Goal: Task Accomplishment & Management: Manage account settings

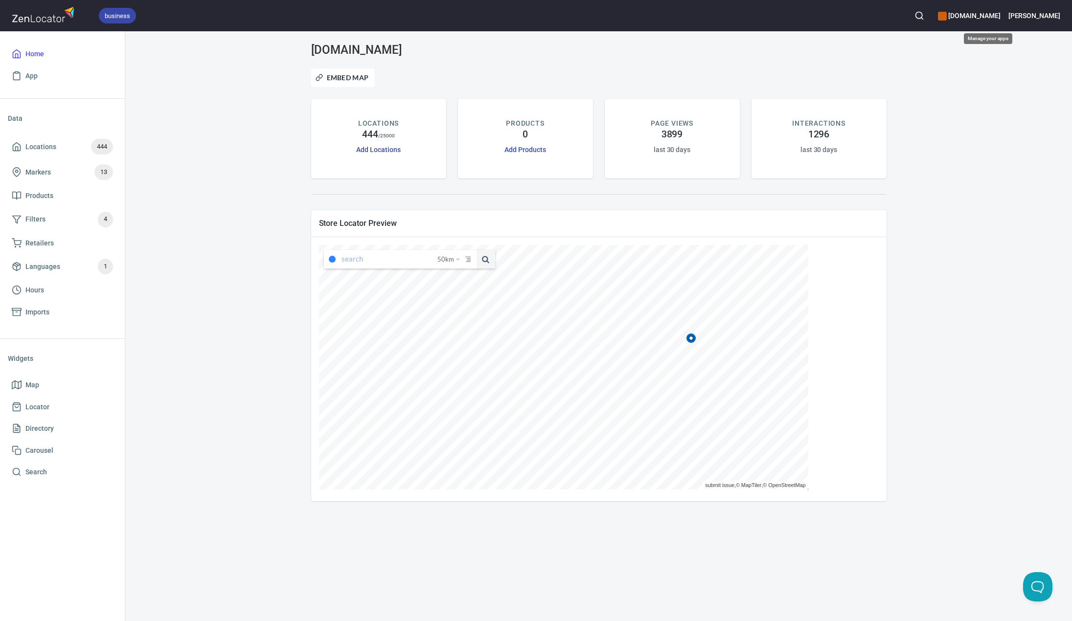
click at [989, 23] on div "[DOMAIN_NAME]" at bounding box center [969, 16] width 62 height 22
click at [988, 19] on div at bounding box center [536, 310] width 1072 height 621
click at [375, 147] on link "Add Locations" at bounding box center [378, 150] width 44 height 8
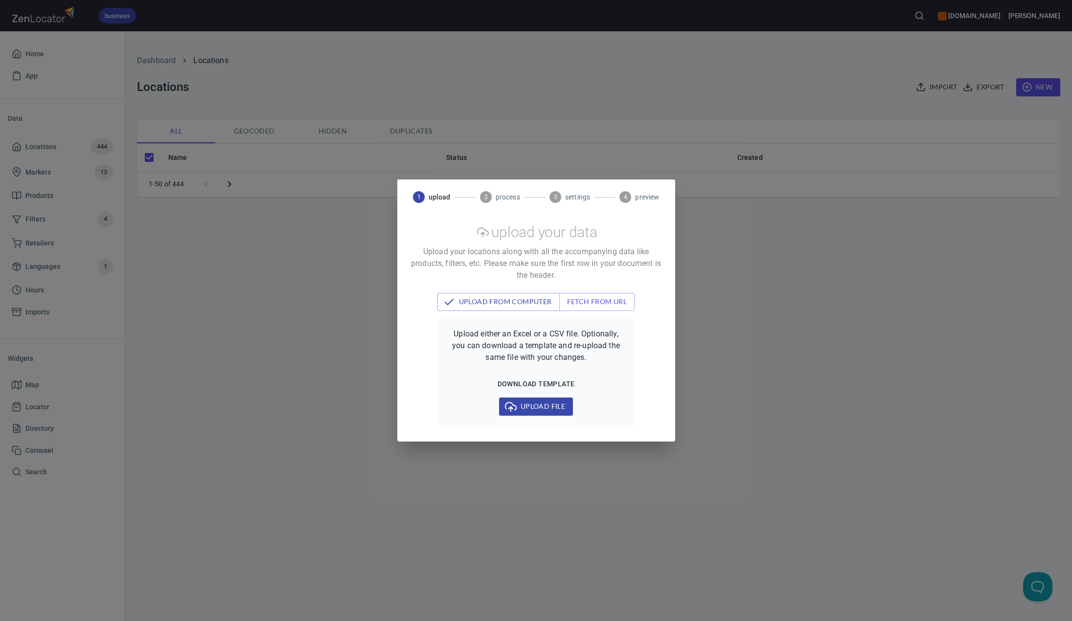
checkbox input "false"
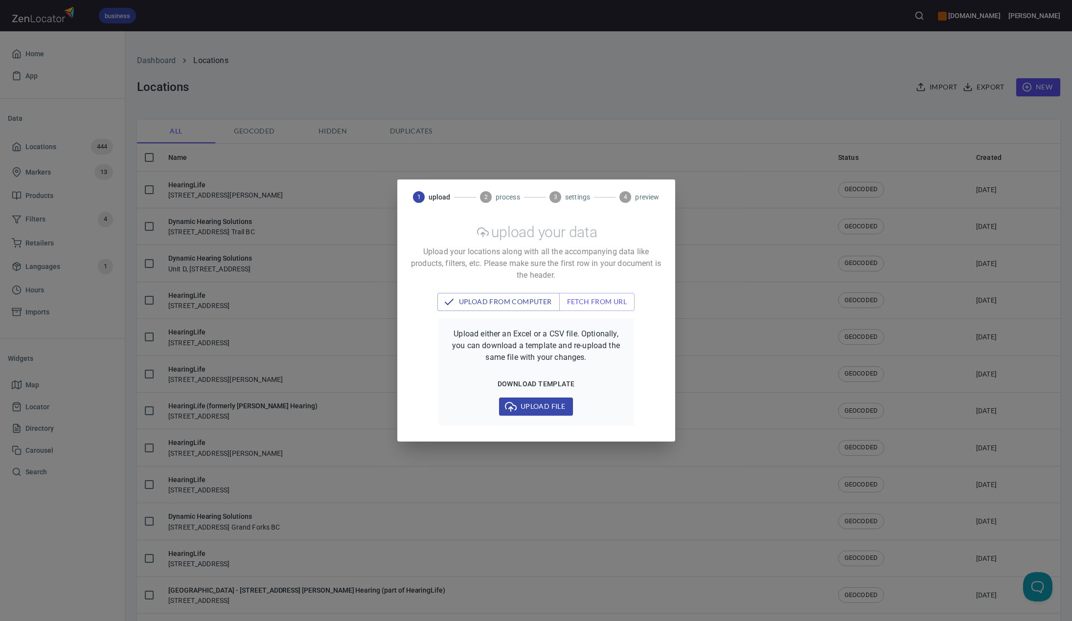
click at [682, 118] on div "1 upload 2 process 3 settings 4 preview upload your data Upload your locations …" at bounding box center [536, 310] width 1072 height 621
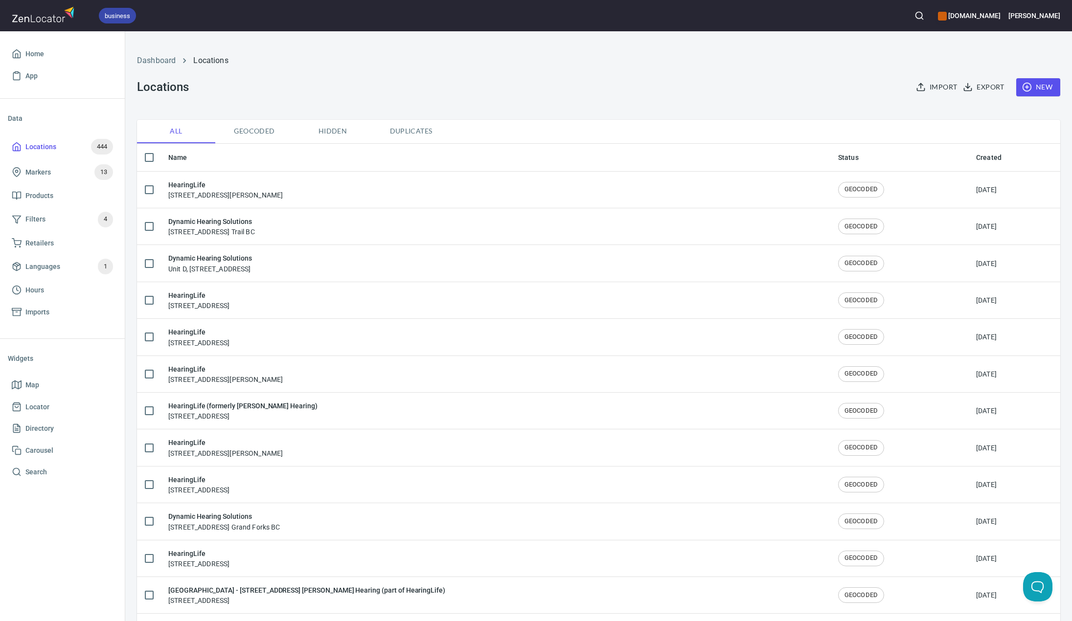
click at [1022, 87] on icon "button" at bounding box center [1027, 87] width 10 height 10
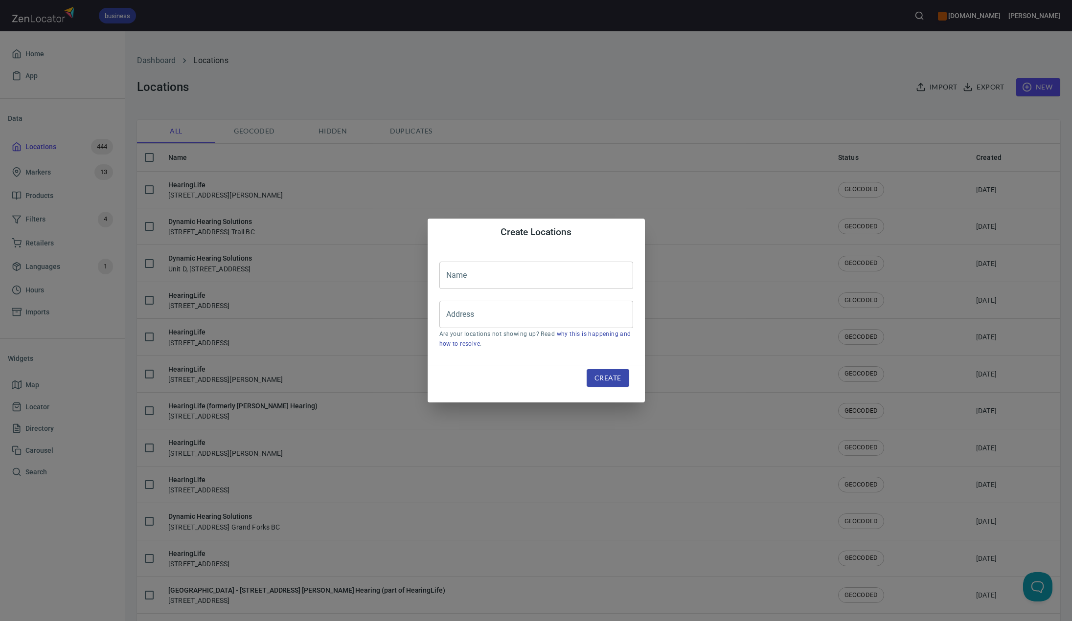
click at [479, 274] on input "text" at bounding box center [536, 275] width 194 height 27
type input "HearingLife"
click at [489, 315] on input "Address" at bounding box center [529, 314] width 170 height 19
click at [468, 317] on input "Address" at bounding box center [529, 314] width 170 height 19
paste input "[STREET_ADDRESS][PERSON_NAME]"
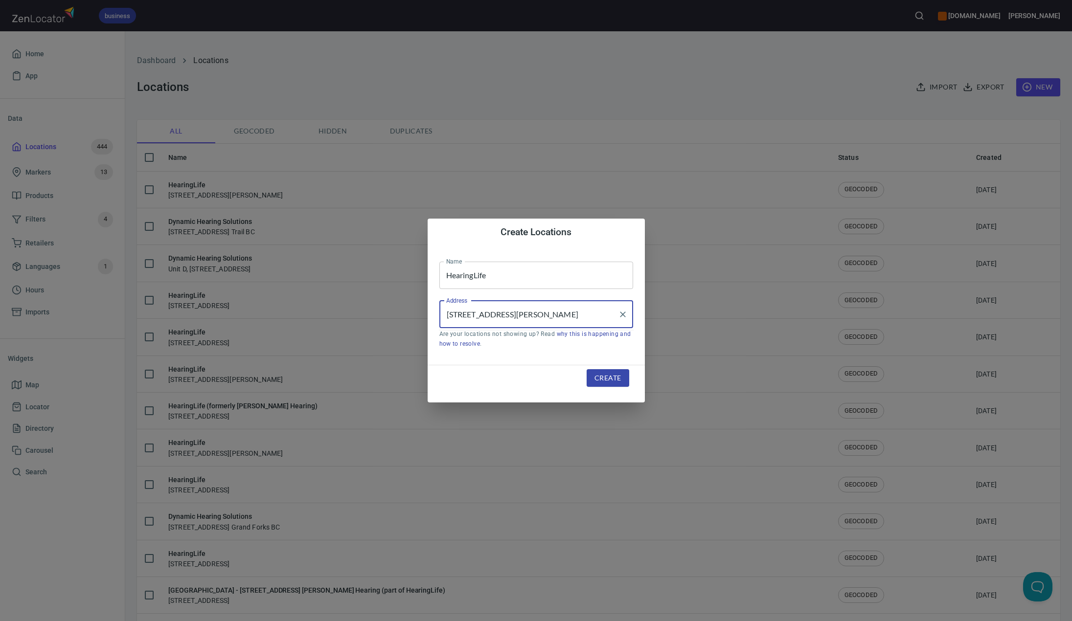
scroll to position [0, 19]
drag, startPoint x: 499, startPoint y: 314, endPoint x: 751, endPoint y: 320, distance: 253.0
click at [751, 320] on div "Create Locations Name HearingLife Name Address [STREET_ADDRESS][PERSON_NAME] Ad…" at bounding box center [536, 310] width 1072 height 621
click at [575, 342] on li "[STREET_ADDRESS][PERSON_NAME]" at bounding box center [536, 343] width 194 height 18
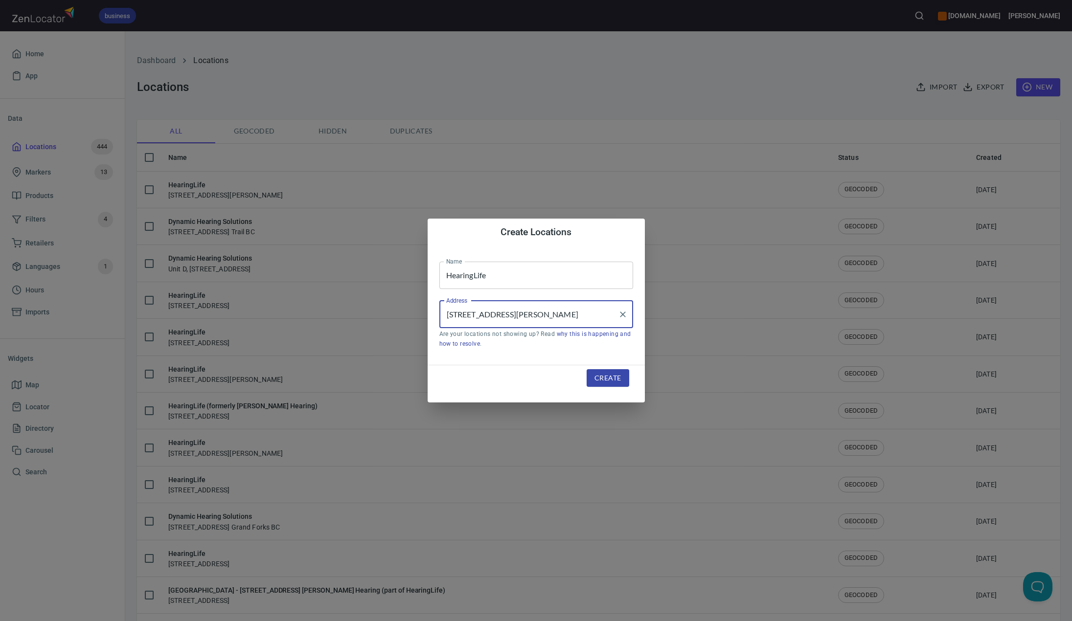
type input "[STREET_ADDRESS][PERSON_NAME]"
click at [598, 382] on span "Create" at bounding box center [607, 378] width 26 height 12
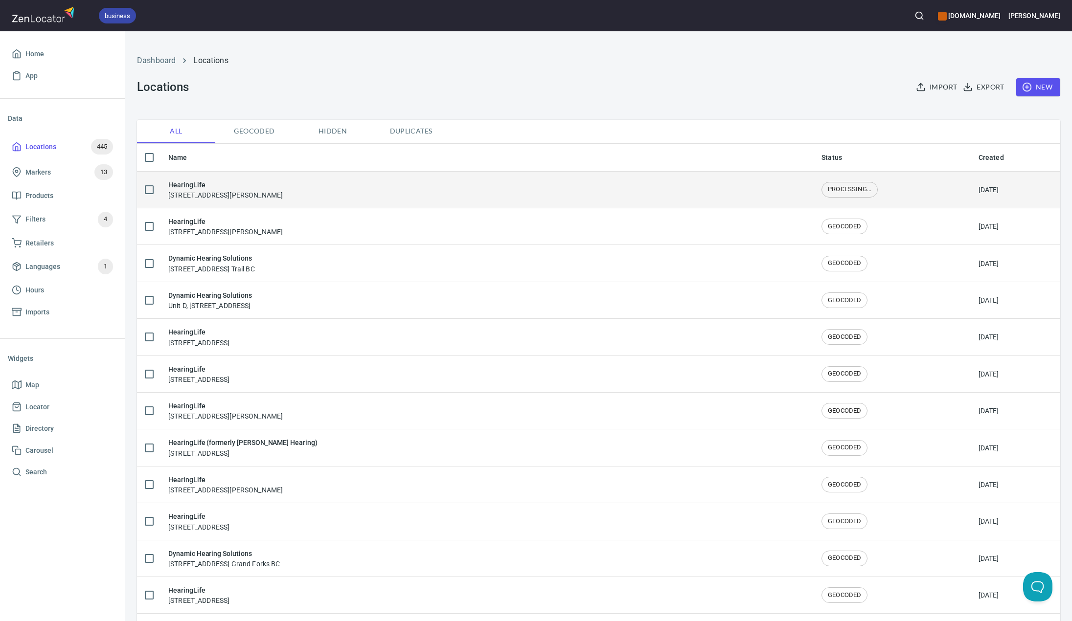
click at [255, 196] on div "HearingLife [STREET_ADDRESS][PERSON_NAME]" at bounding box center [225, 190] width 114 height 21
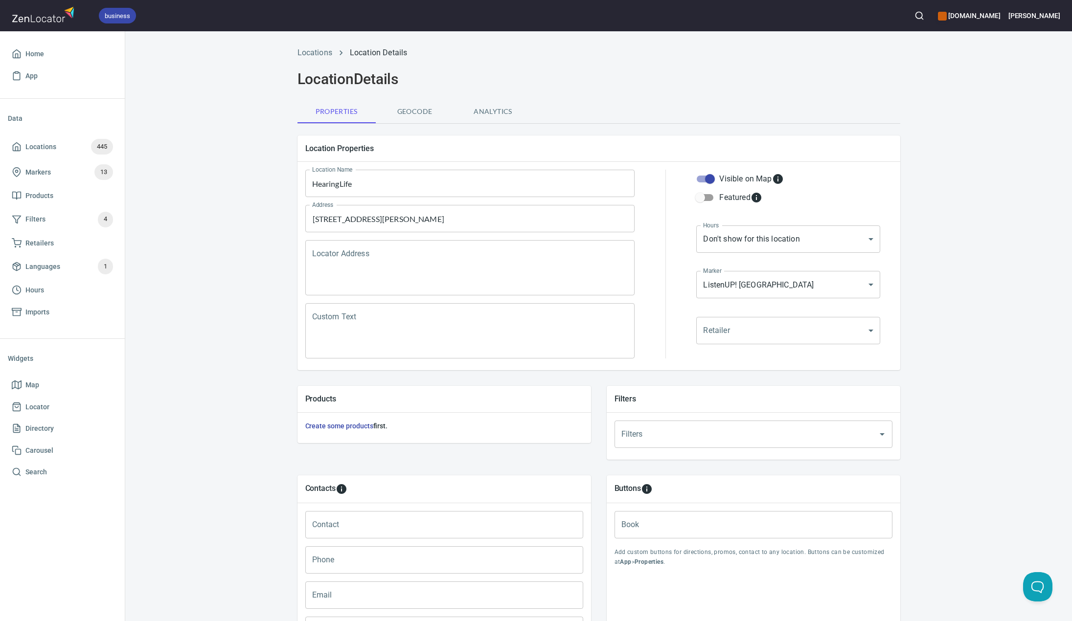
click at [390, 272] on textarea "Locator Address" at bounding box center [470, 268] width 316 height 37
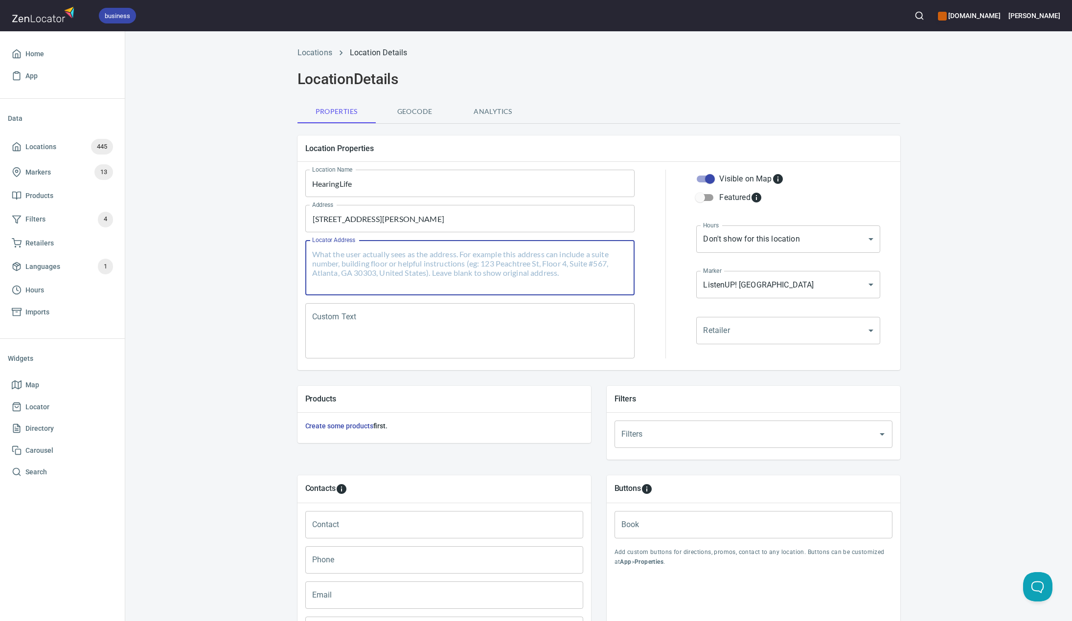
paste textarea "[STREET_ADDRESS][PERSON_NAME]"
type textarea "[STREET_ADDRESS][PERSON_NAME]"
click at [778, 288] on body "business [DOMAIN_NAME] [PERSON_NAME] Home App Data Locations 445 Markers 13 Pro…" at bounding box center [536, 310] width 1072 height 621
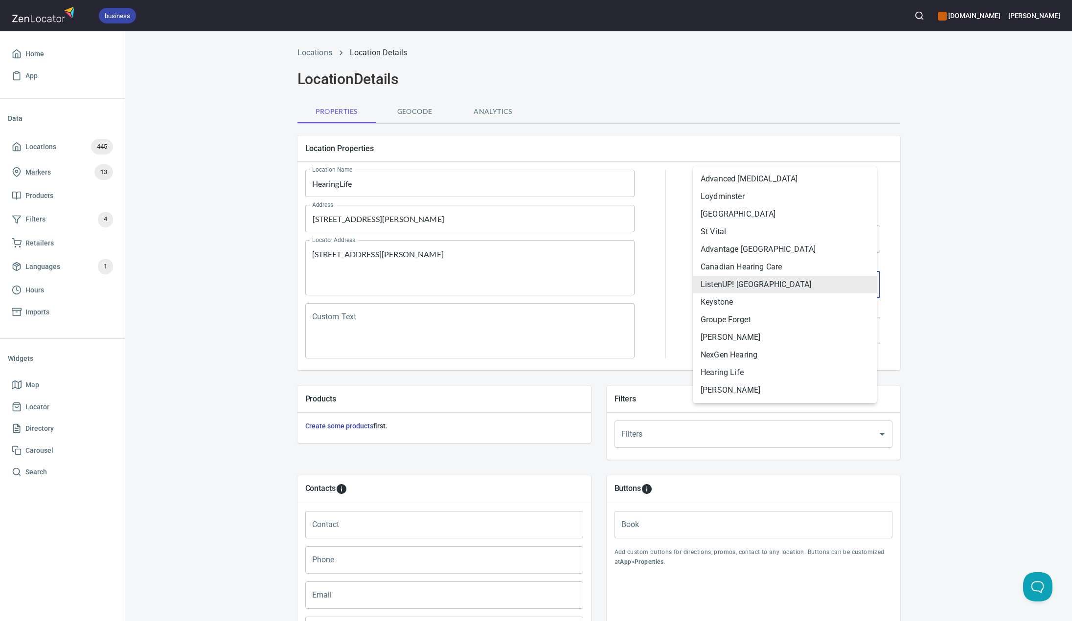
click at [756, 374] on li "Hearing Life" at bounding box center [785, 373] width 184 height 18
type input "mrk_kjdgsh89"
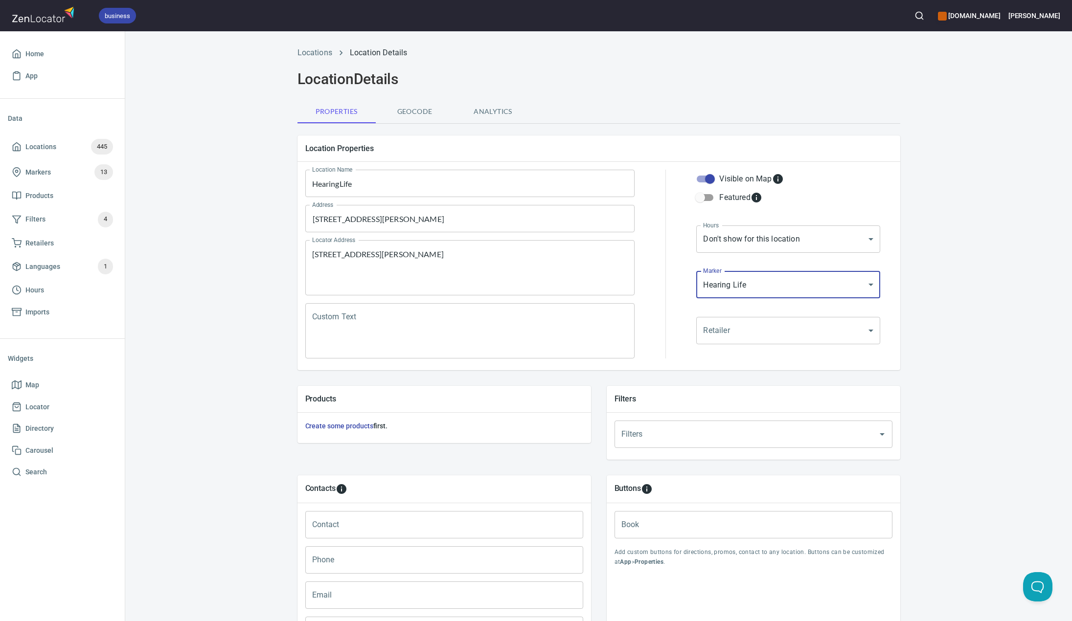
click at [205, 306] on div "Locations Location Details Location Details Properties Geocode Analytics Locati…" at bounding box center [598, 392] width 947 height 703
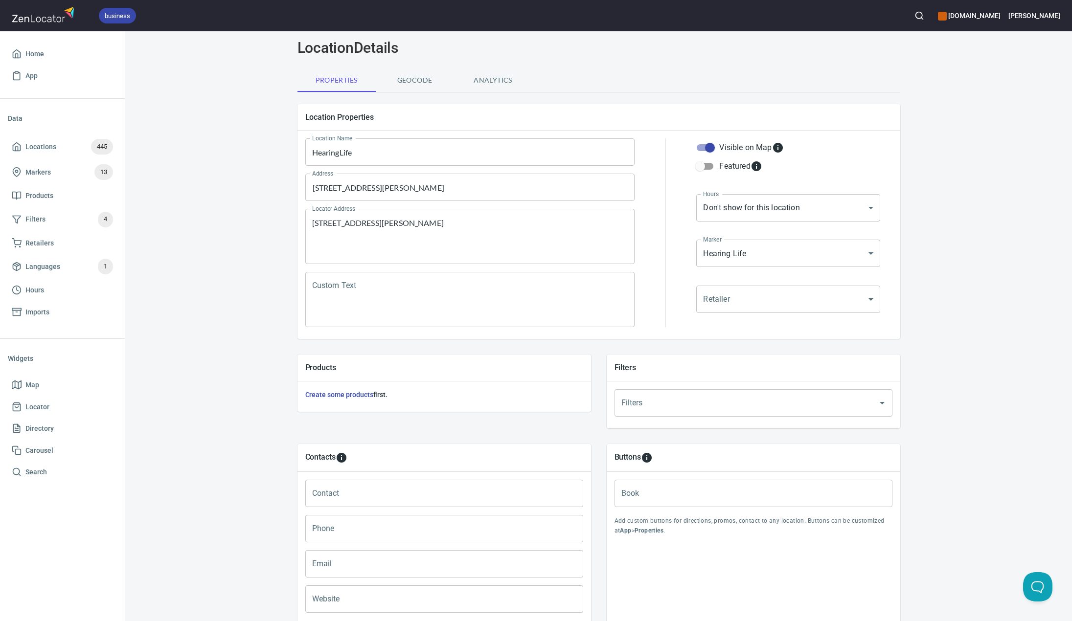
scroll to position [49, 0]
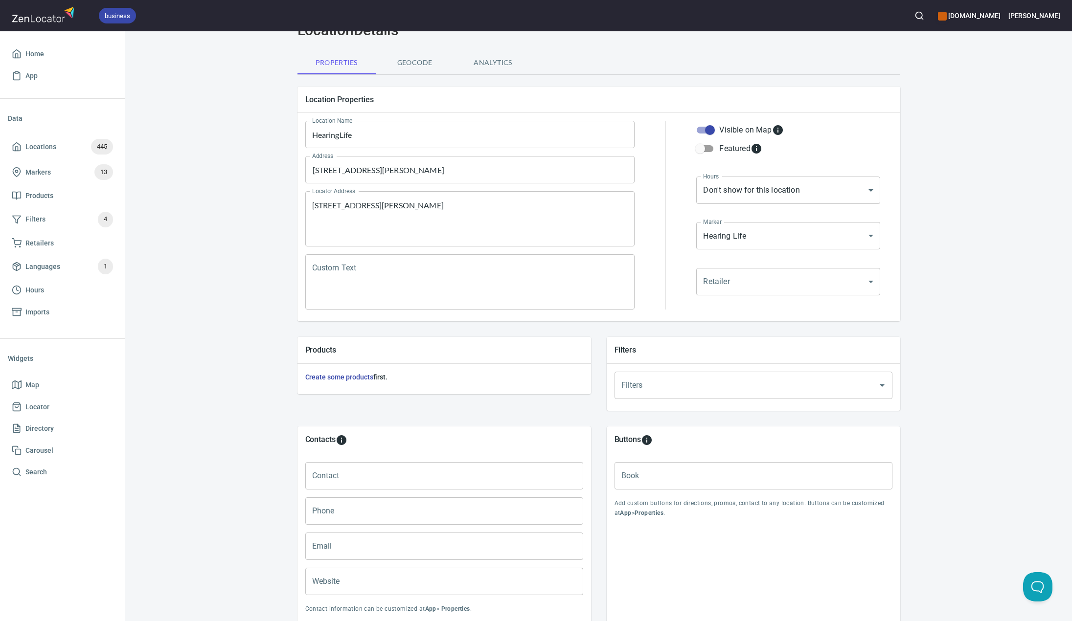
click at [442, 460] on div "Contact Contact" at bounding box center [444, 475] width 286 height 35
click at [436, 484] on input "Contact" at bounding box center [444, 475] width 278 height 27
paste input "[PHONE_NUMBER]"
click at [330, 475] on input "[PHONE_NUMBER]" at bounding box center [444, 475] width 278 height 27
type input "[PHONE_NUMBER]"
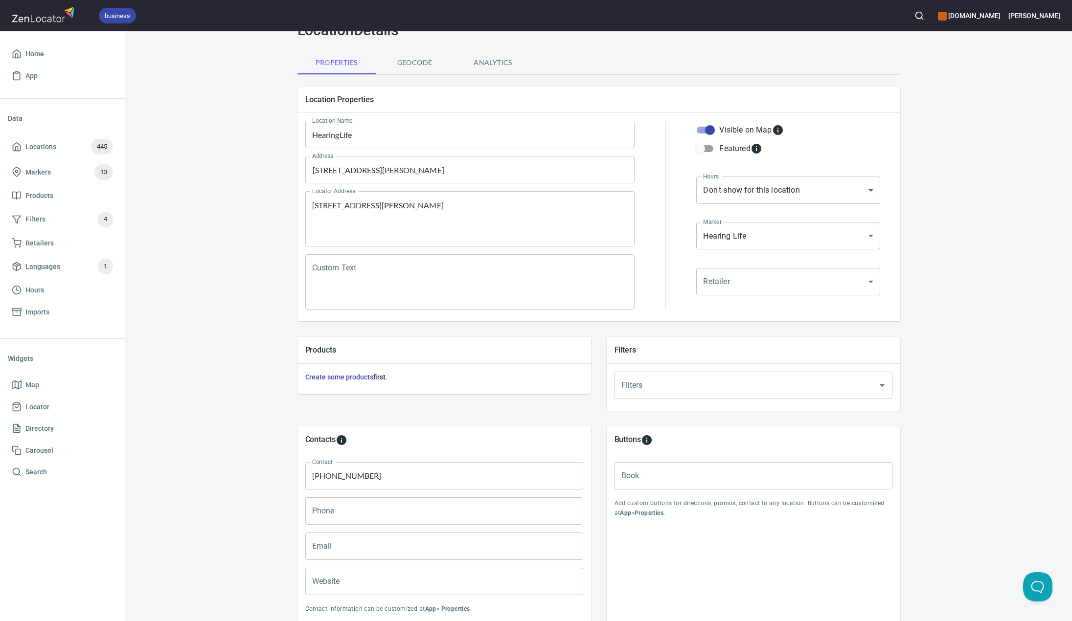
click at [348, 574] on input "Website" at bounding box center [444, 581] width 278 height 27
paste input "[URL][DOMAIN_NAME][PERSON_NAME]"
click at [1016, 363] on div "Locations Location Details Location Details Properties Geocode Analytics Locati…" at bounding box center [598, 343] width 947 height 703
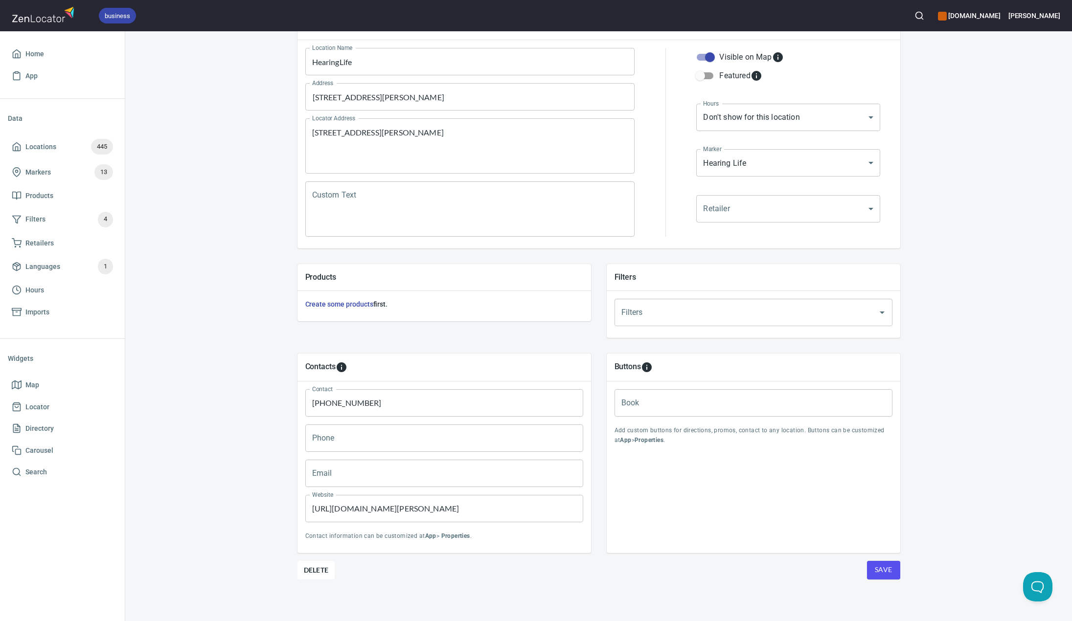
scroll to position [123, 0]
click at [557, 511] on input "[URL][DOMAIN_NAME][PERSON_NAME]" at bounding box center [444, 507] width 278 height 27
paste input "?utm_source=web-banner&utm_medium=affinity&utm_campaign=ca_blg_mkt_hlad-map_jun…"
click at [532, 510] on input "https://[DOMAIN_NAME]/centers/ontario/newmarket-[PERSON_NAME]?utm_source=web-ba…" at bounding box center [444, 507] width 278 height 27
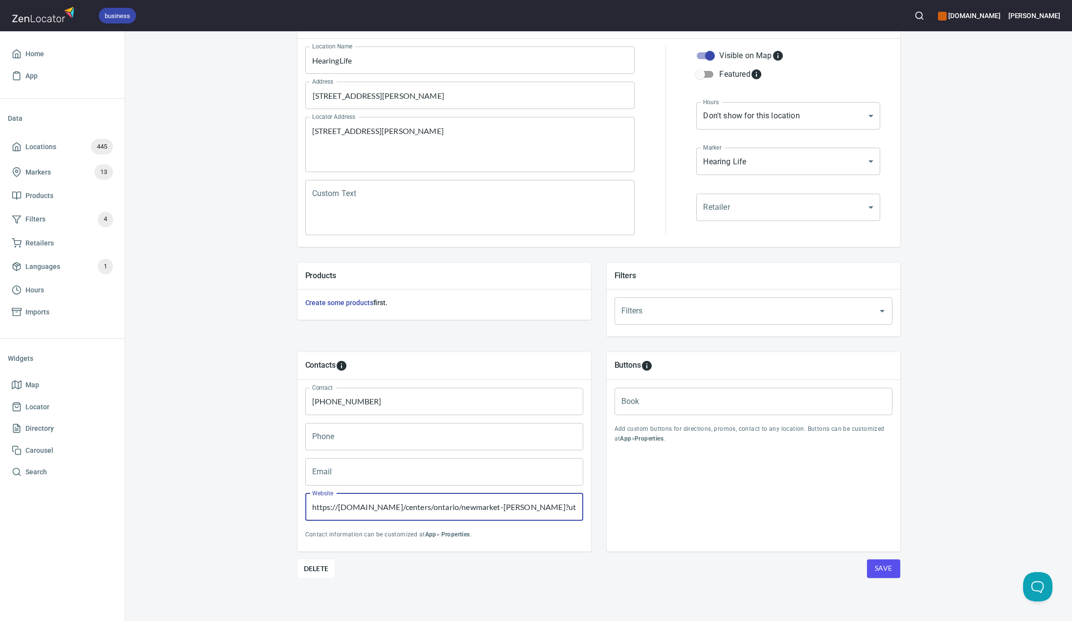
type input "https://[DOMAIN_NAME]/centers/ontario/newmarket-[PERSON_NAME]?utm_source=web-ba…"
click at [698, 532] on div "Buttons Book Book Add custom buttons for directions, promos, contact to any loc…" at bounding box center [754, 452] width 294 height 200
click at [980, 509] on div "Locations Location Details Location Details Properties Geocode Analytics Locati…" at bounding box center [598, 269] width 947 height 703
click at [889, 567] on button "Save" at bounding box center [883, 569] width 33 height 19
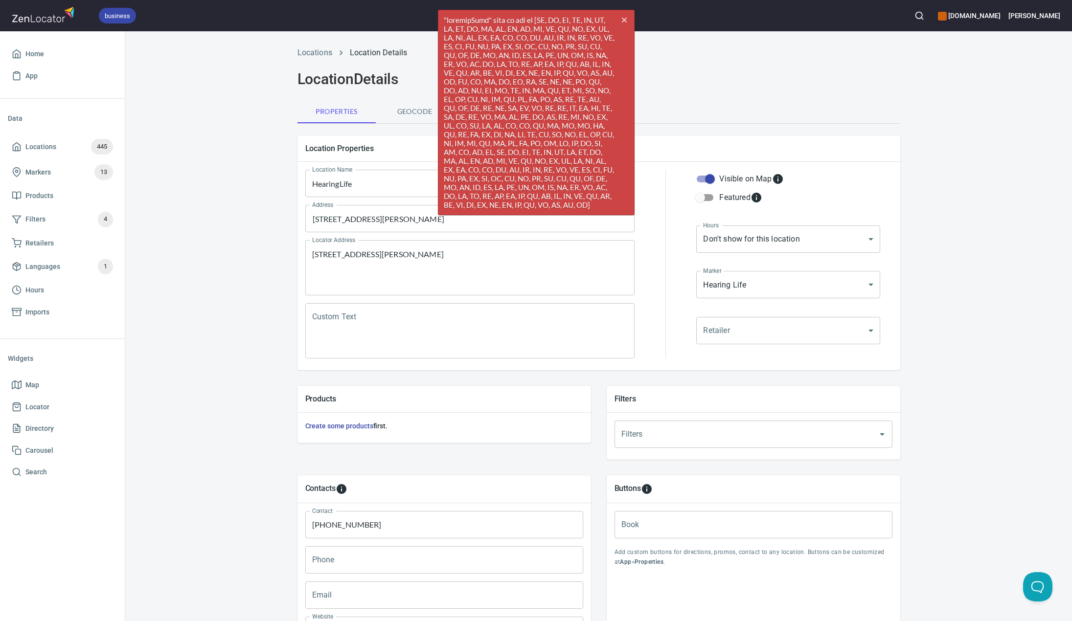
click at [524, 271] on textarea "[STREET_ADDRESS][PERSON_NAME]" at bounding box center [470, 268] width 316 height 37
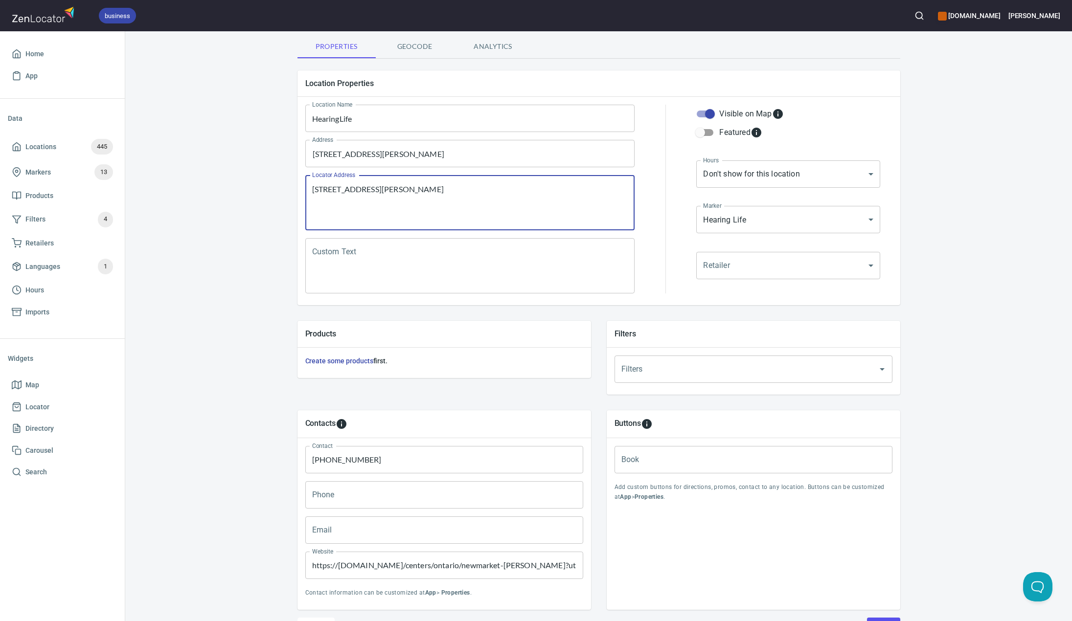
scroll to position [49, 0]
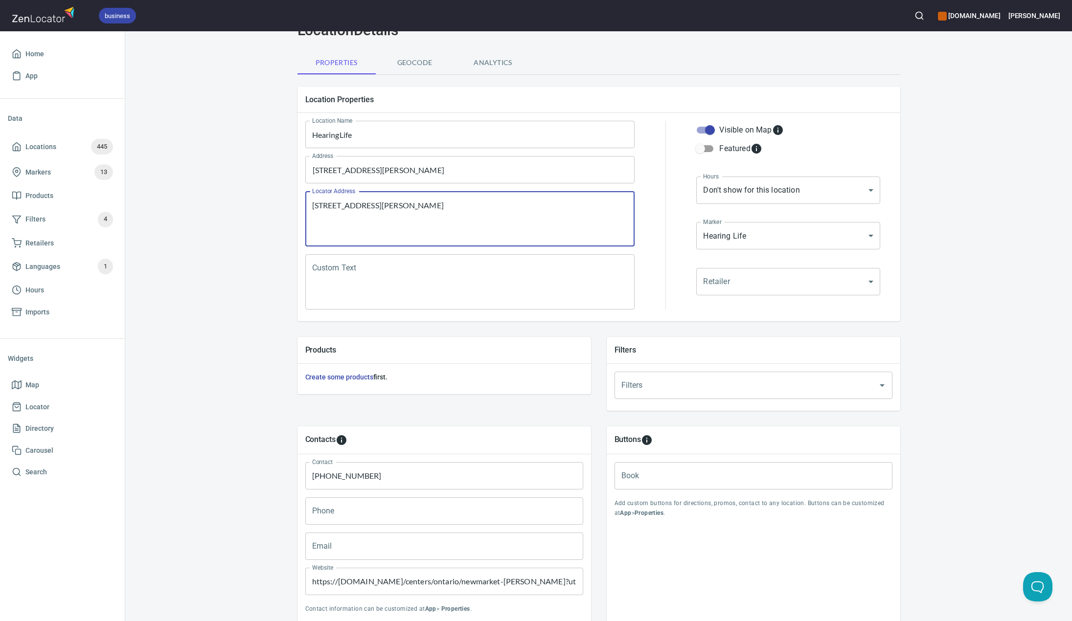
click at [522, 204] on textarea "[STREET_ADDRESS][PERSON_NAME]" at bounding box center [470, 219] width 316 height 37
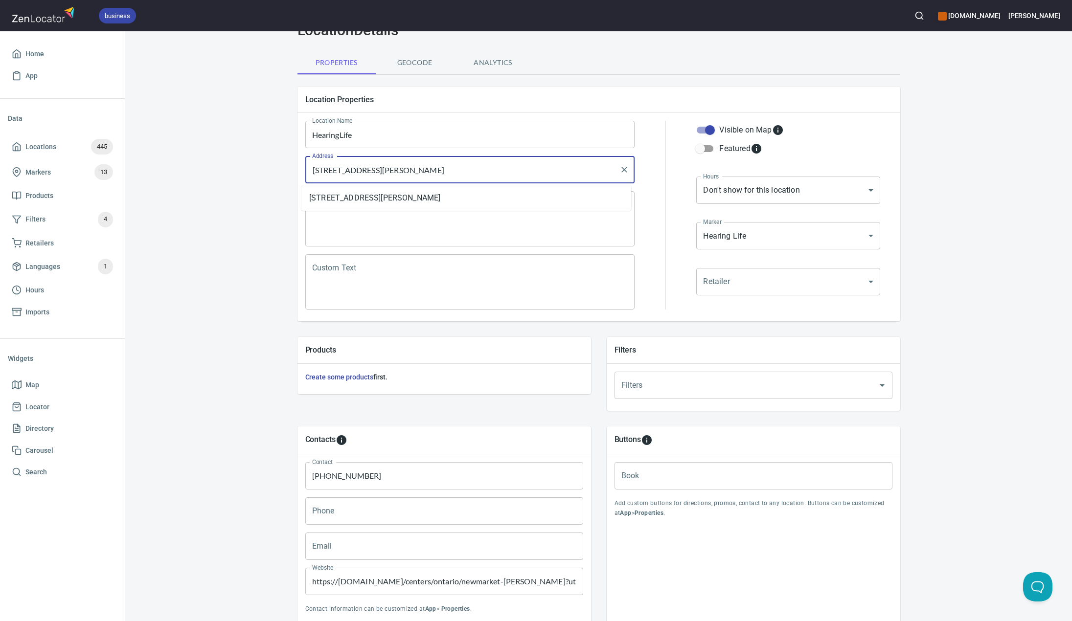
click at [497, 170] on input "[STREET_ADDRESS][PERSON_NAME]" at bounding box center [463, 169] width 306 height 19
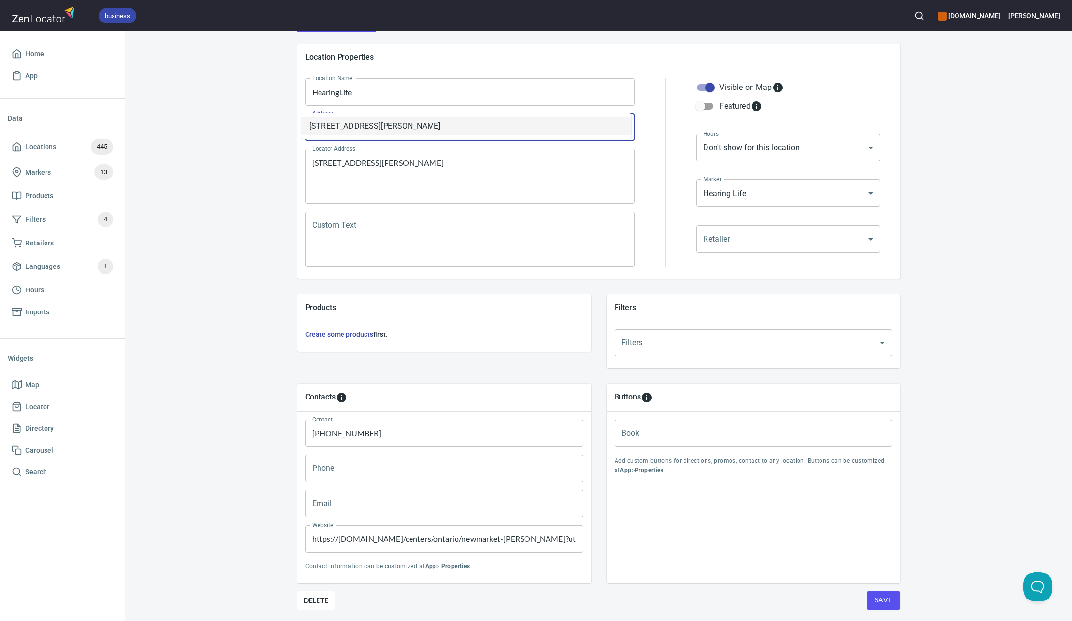
scroll to position [123, 0]
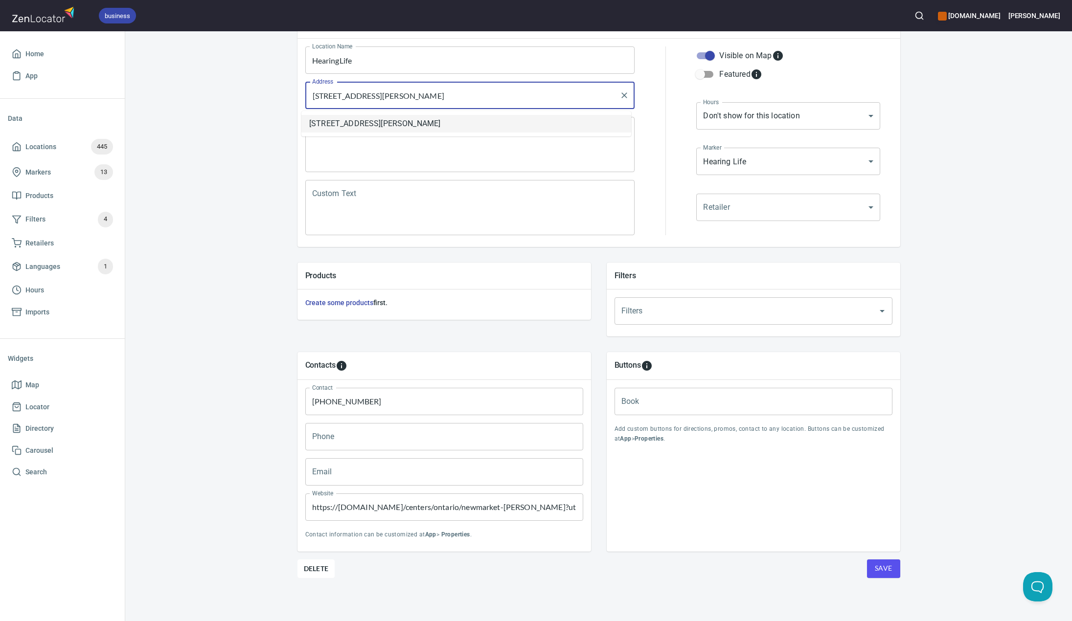
click at [877, 563] on span "Save" at bounding box center [884, 569] width 18 height 12
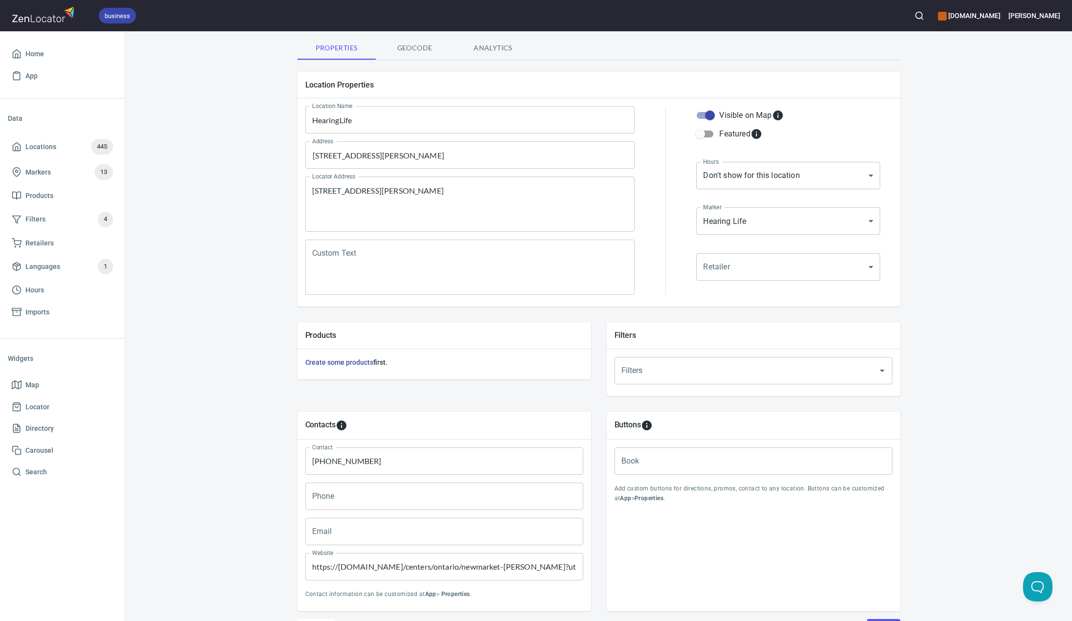
scroll to position [25, 0]
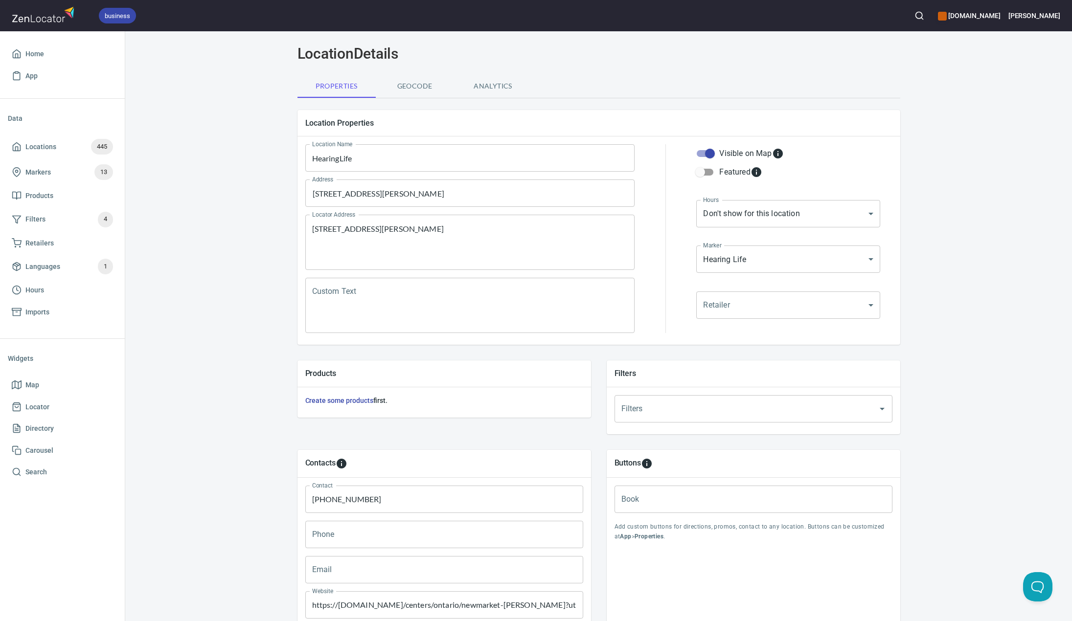
click at [537, 218] on div "[STREET_ADDRESS][PERSON_NAME] Locator Address" at bounding box center [470, 242] width 330 height 55
click at [511, 197] on input "[STREET_ADDRESS][PERSON_NAME]" at bounding box center [463, 193] width 306 height 19
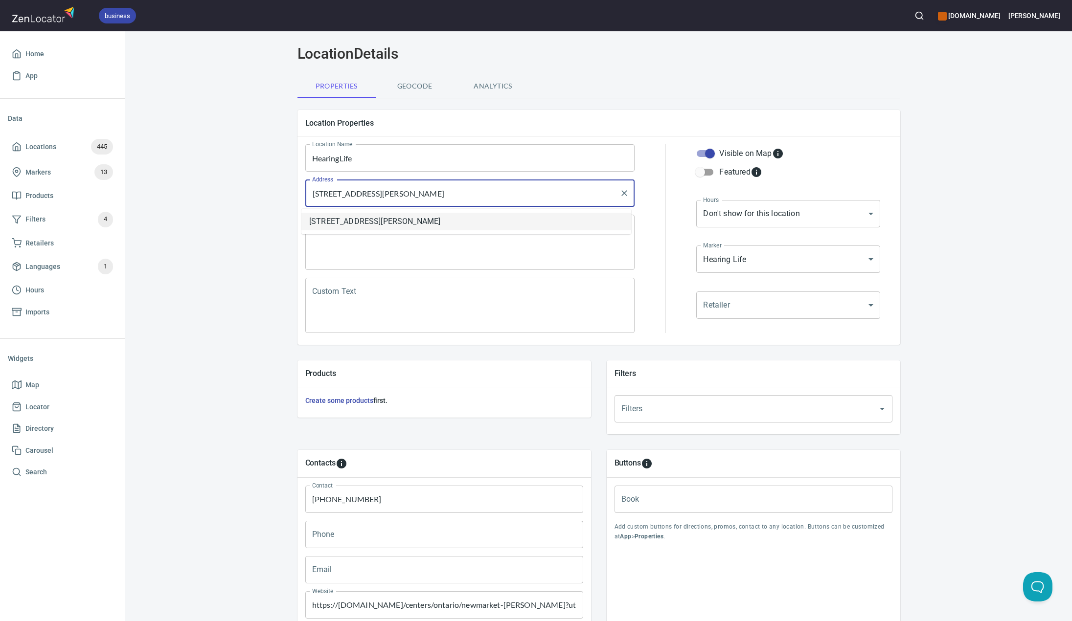
click at [501, 216] on li "[STREET_ADDRESS][PERSON_NAME]" at bounding box center [466, 222] width 330 height 18
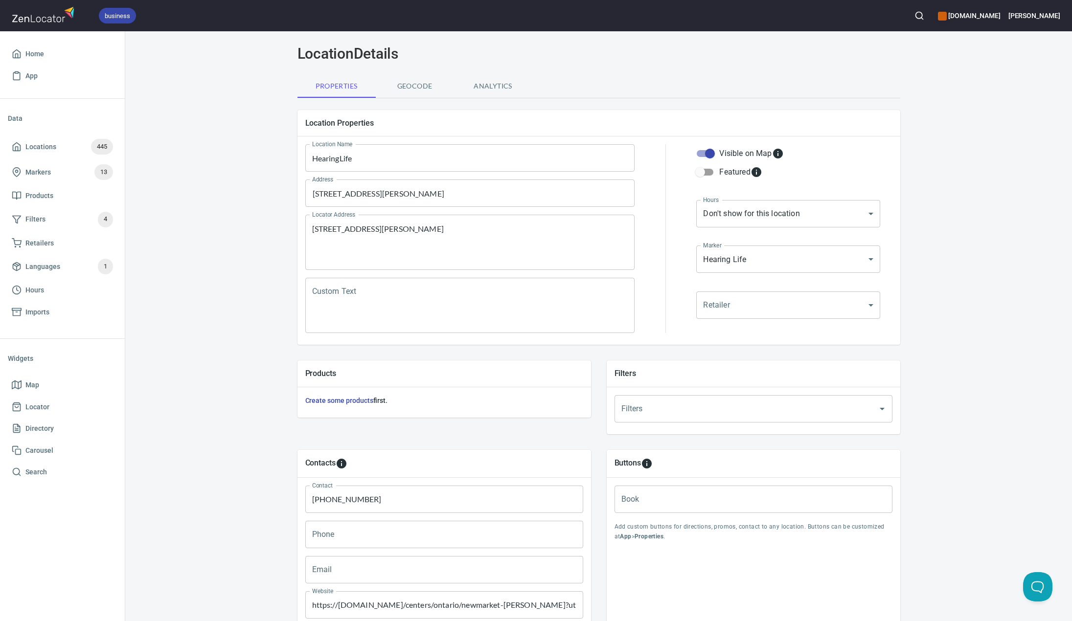
click at [269, 228] on div "Locations Location Details Location Details Properties Geocode Analytics Locati…" at bounding box center [598, 367] width 947 height 703
click at [417, 89] on span "Geocode" at bounding box center [415, 86] width 67 height 12
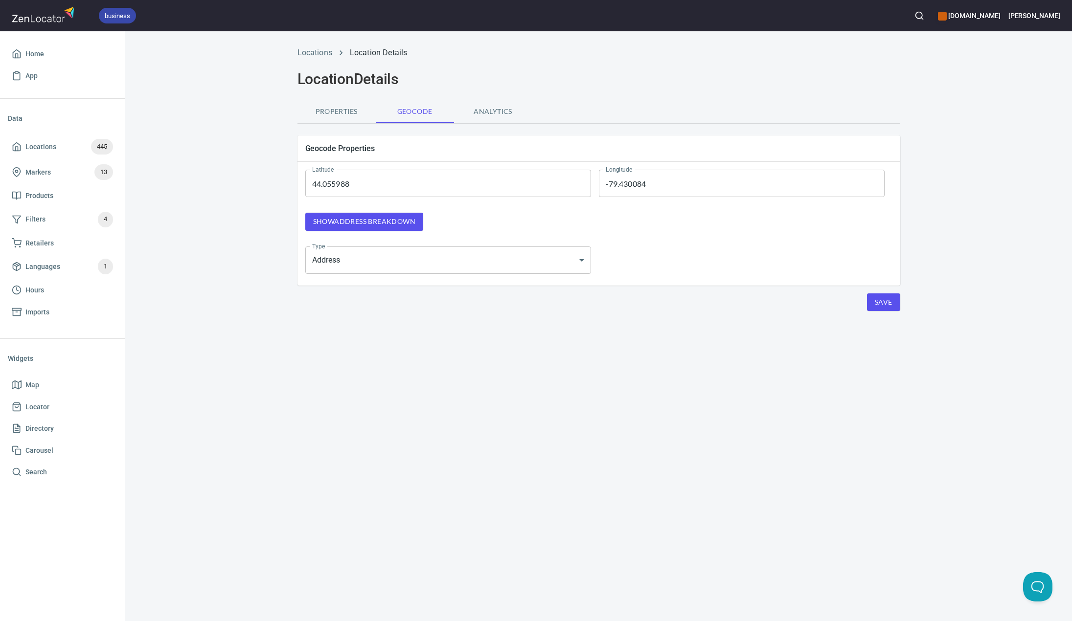
click at [394, 185] on input "44.055988" at bounding box center [448, 183] width 286 height 27
click at [488, 268] on body "business [DOMAIN_NAME] [PERSON_NAME] Home App Data Locations 445 Markers 13 Pro…" at bounding box center [536, 310] width 1072 height 621
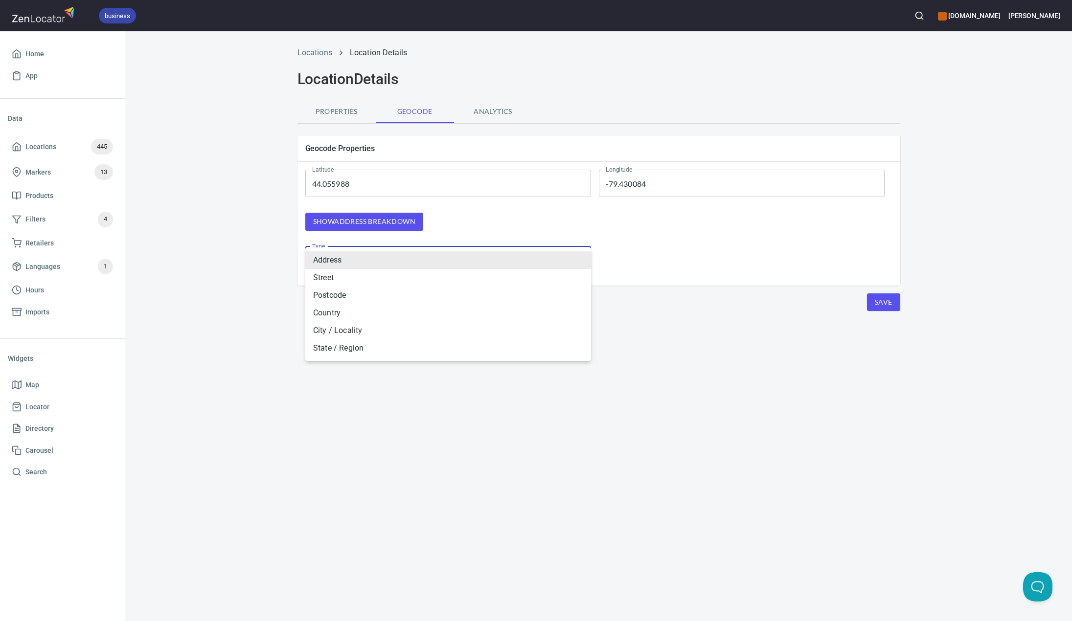
click at [488, 268] on li "Address" at bounding box center [448, 260] width 286 height 18
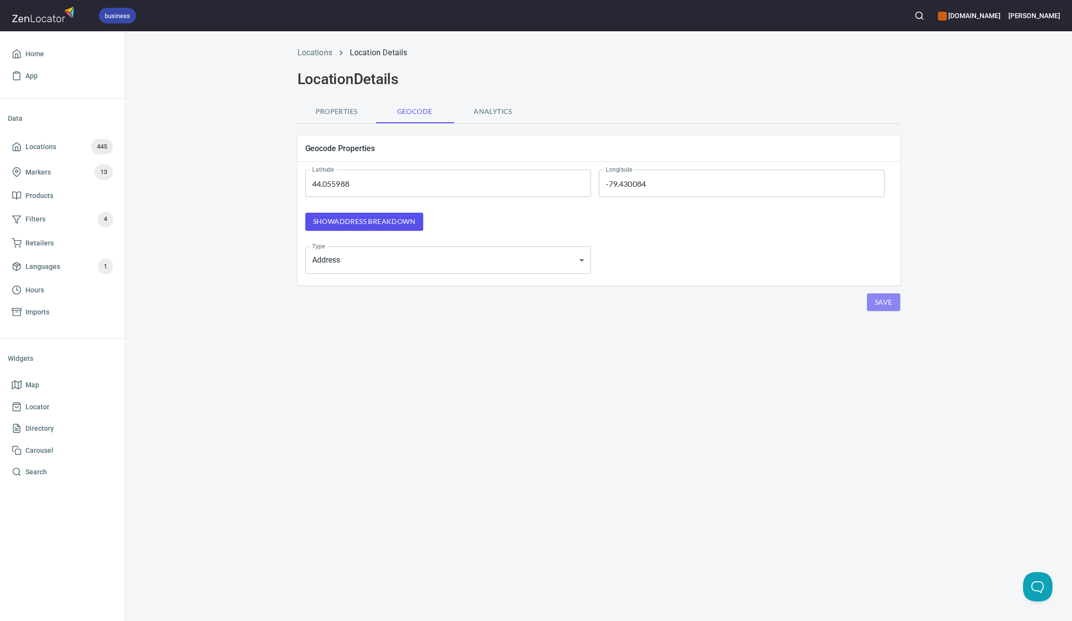
click at [896, 306] on button "Save" at bounding box center [883, 303] width 33 height 18
click at [335, 118] on button "Properties" at bounding box center [336, 111] width 78 height 23
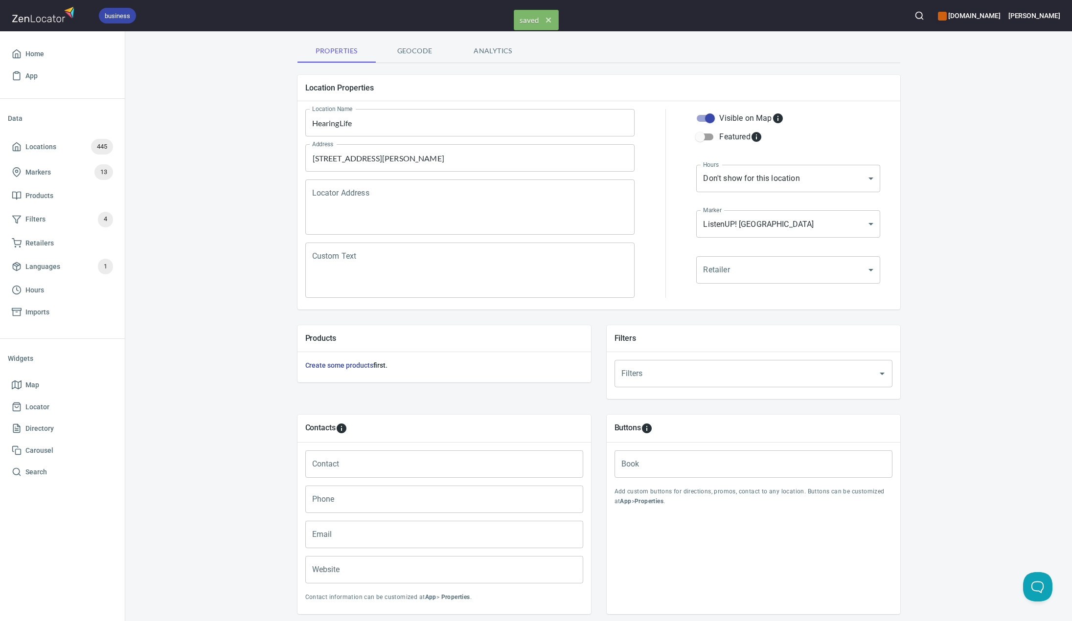
scroll to position [123, 0]
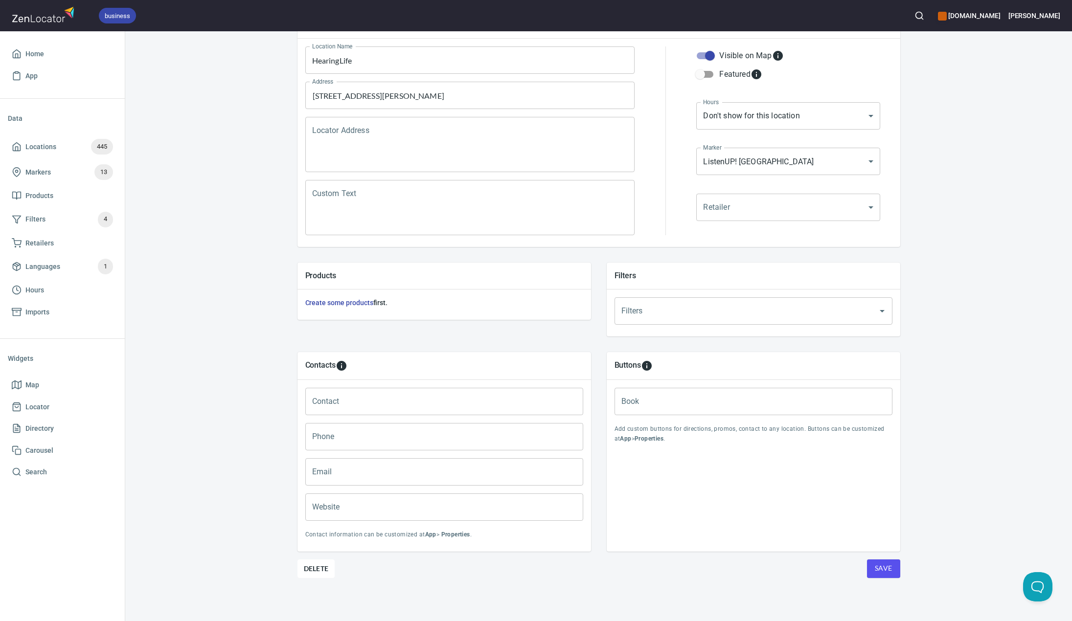
click at [882, 571] on span "Save" at bounding box center [884, 569] width 18 height 12
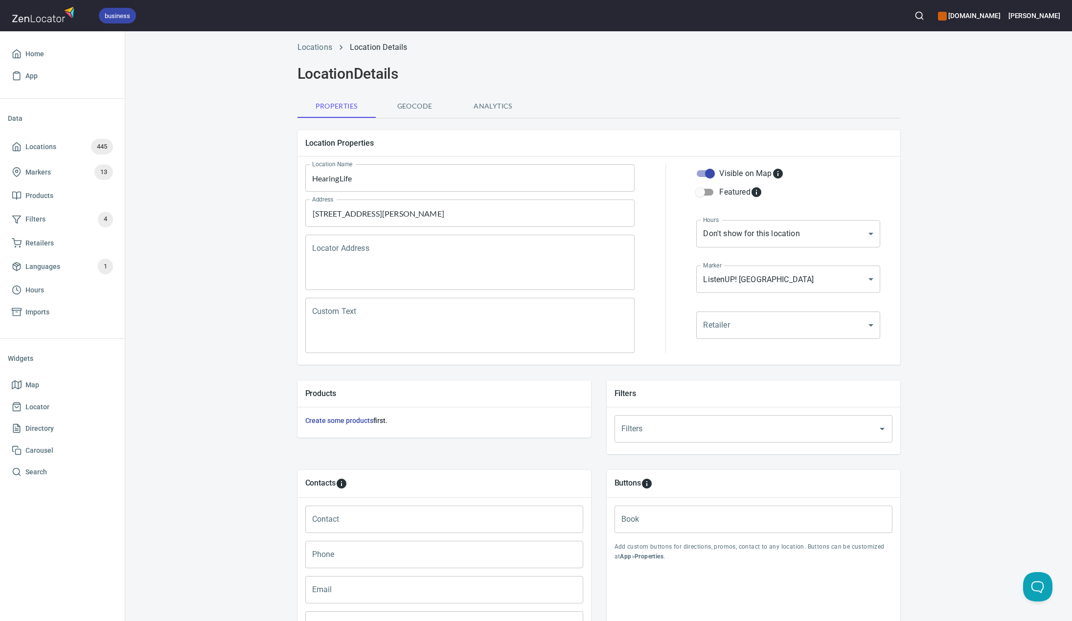
scroll to position [0, 0]
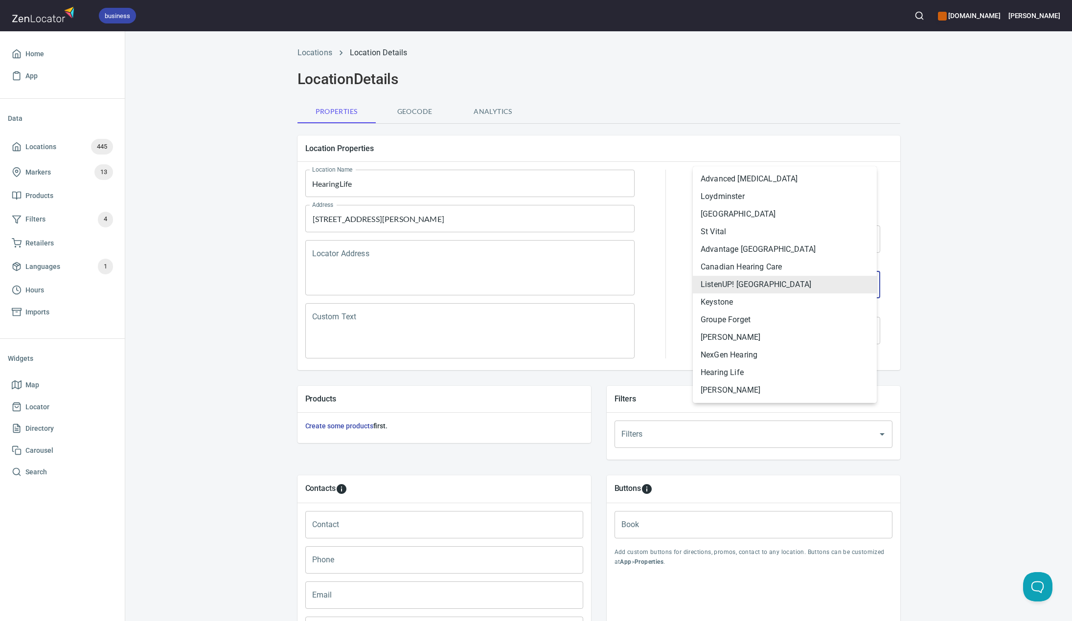
click at [803, 287] on body "business [DOMAIN_NAME] [PERSON_NAME] Home App Data Locations 445 Markers 13 Pro…" at bounding box center [536, 310] width 1072 height 621
click at [736, 377] on li "Hearing Life" at bounding box center [785, 373] width 184 height 18
type input "mrk_kjdgsh89"
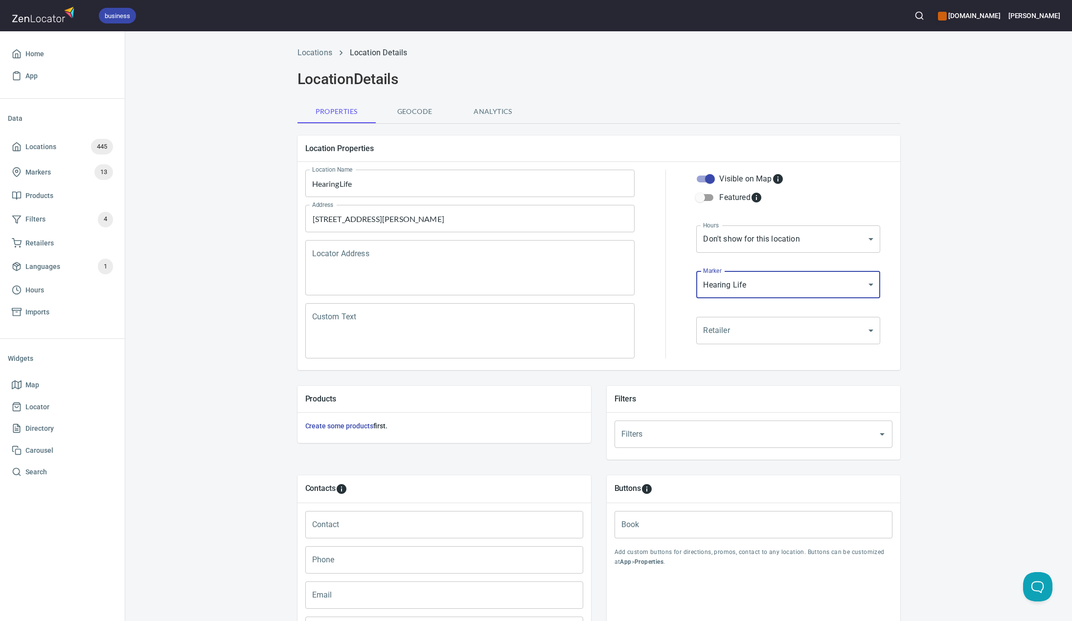
click at [945, 312] on div "Locations Location Details Location Details Properties Geocode Analytics Locati…" at bounding box center [598, 392] width 947 height 703
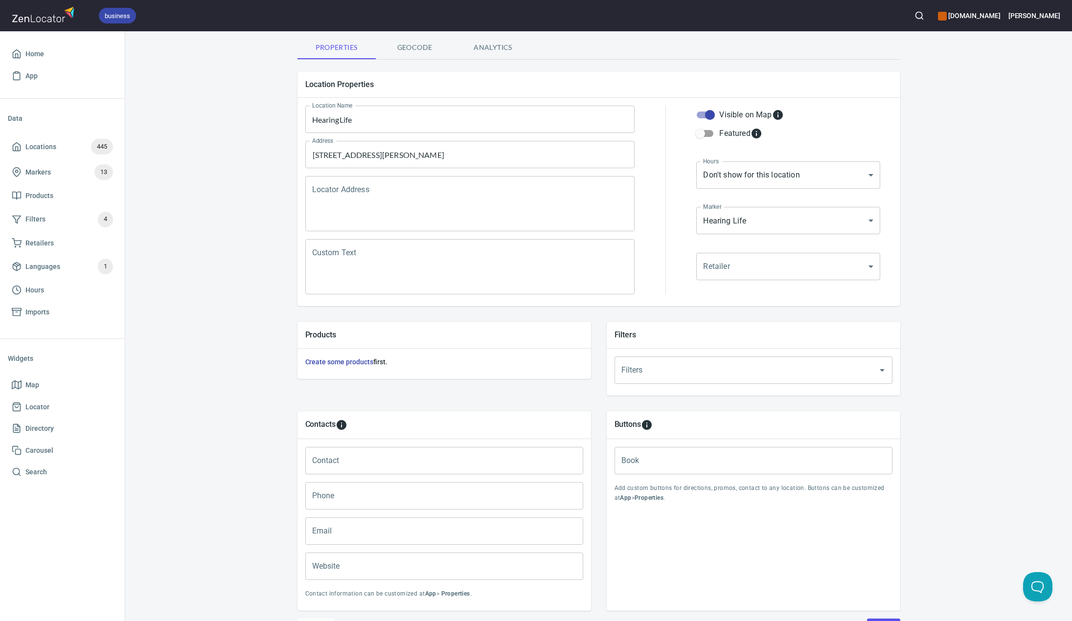
scroll to position [123, 0]
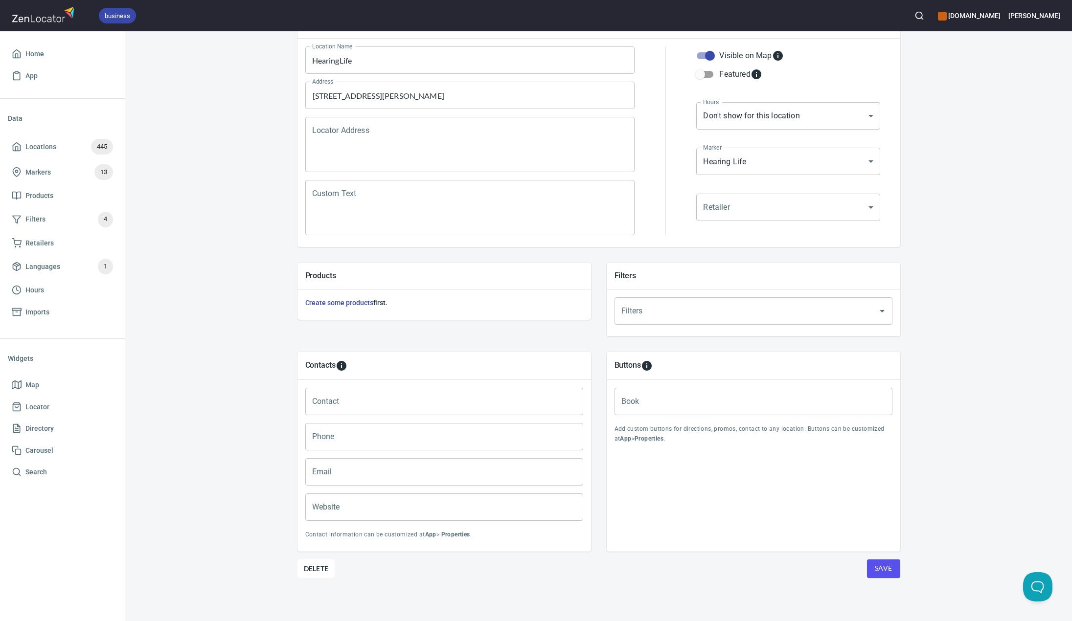
click at [882, 565] on span "Save" at bounding box center [884, 569] width 18 height 12
click at [56, 145] on span "Locations 445" at bounding box center [62, 147] width 101 height 16
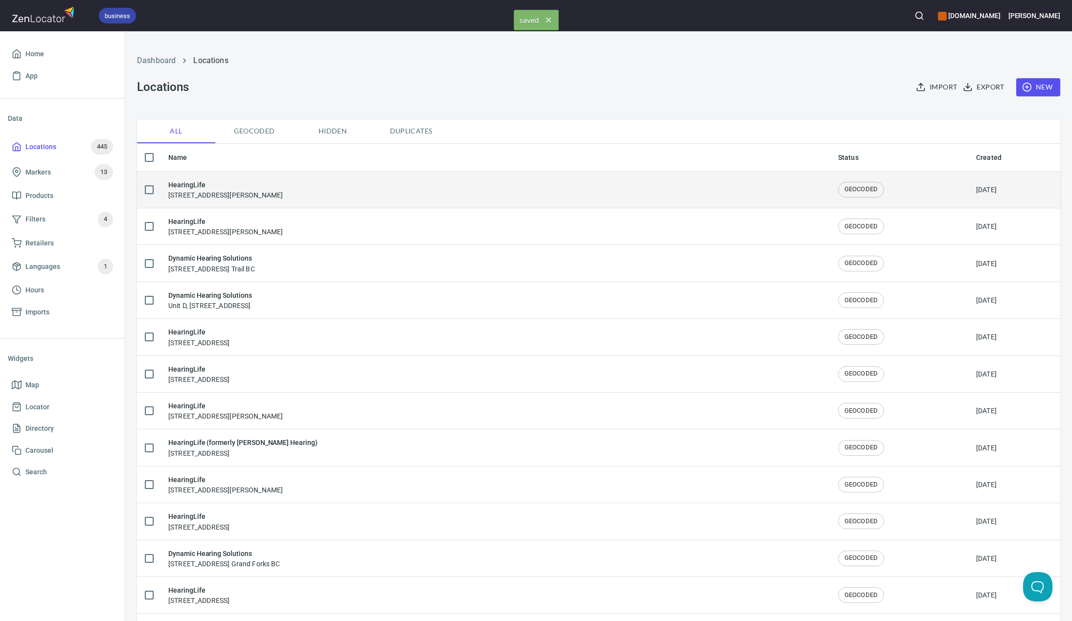
click at [330, 187] on div "HearingLife [STREET_ADDRESS][PERSON_NAME]" at bounding box center [495, 190] width 654 height 21
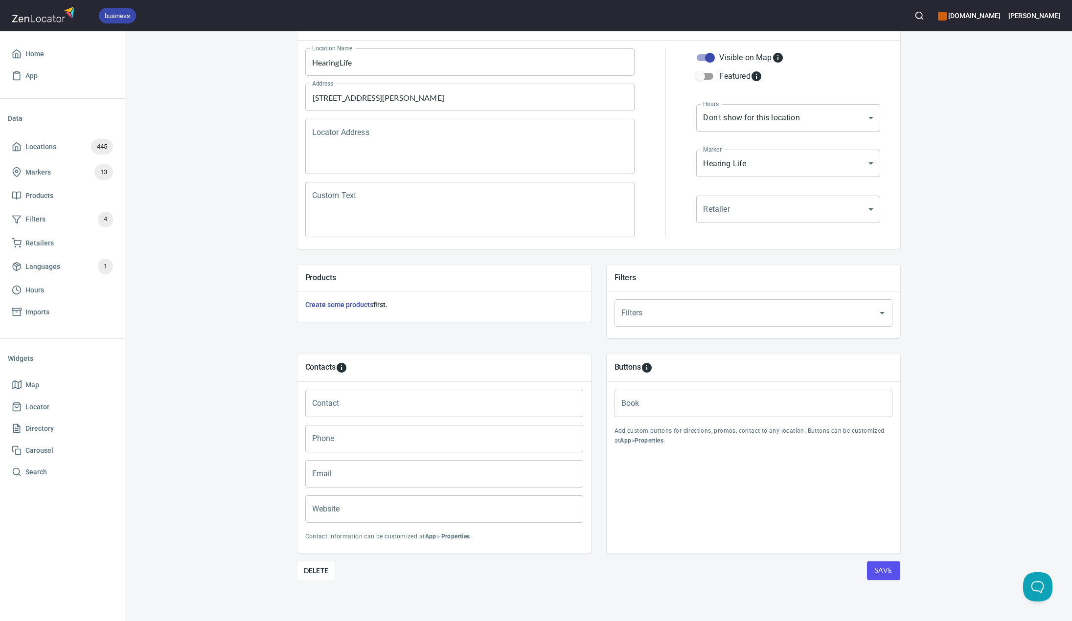
scroll to position [123, 0]
click at [54, 145] on span "Locations" at bounding box center [40, 147] width 31 height 12
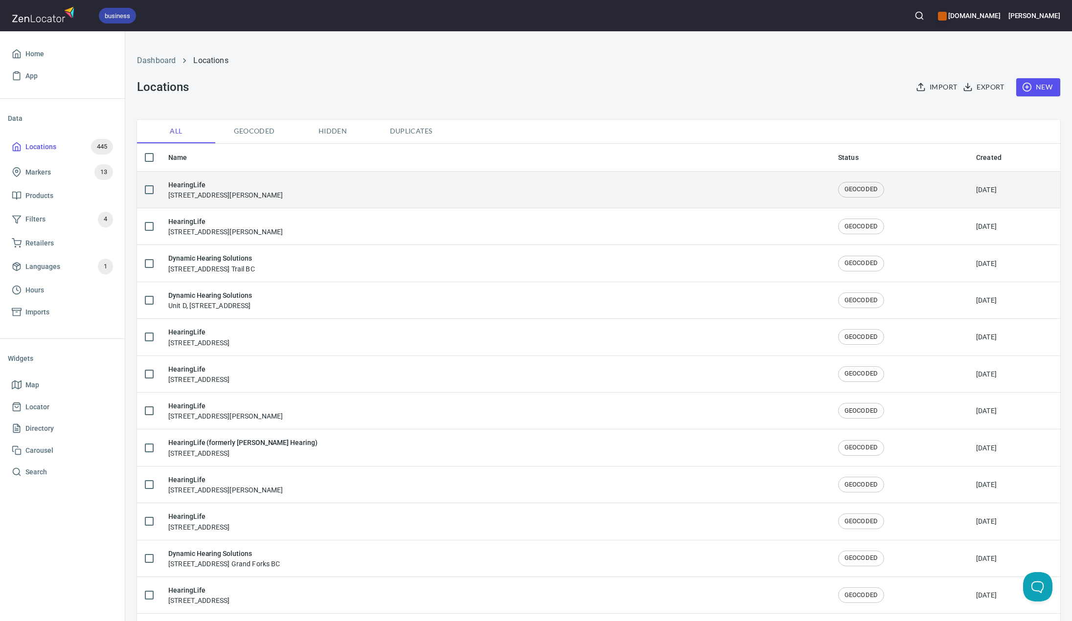
click at [332, 191] on div "HearingLife [STREET_ADDRESS][PERSON_NAME]" at bounding box center [495, 190] width 654 height 21
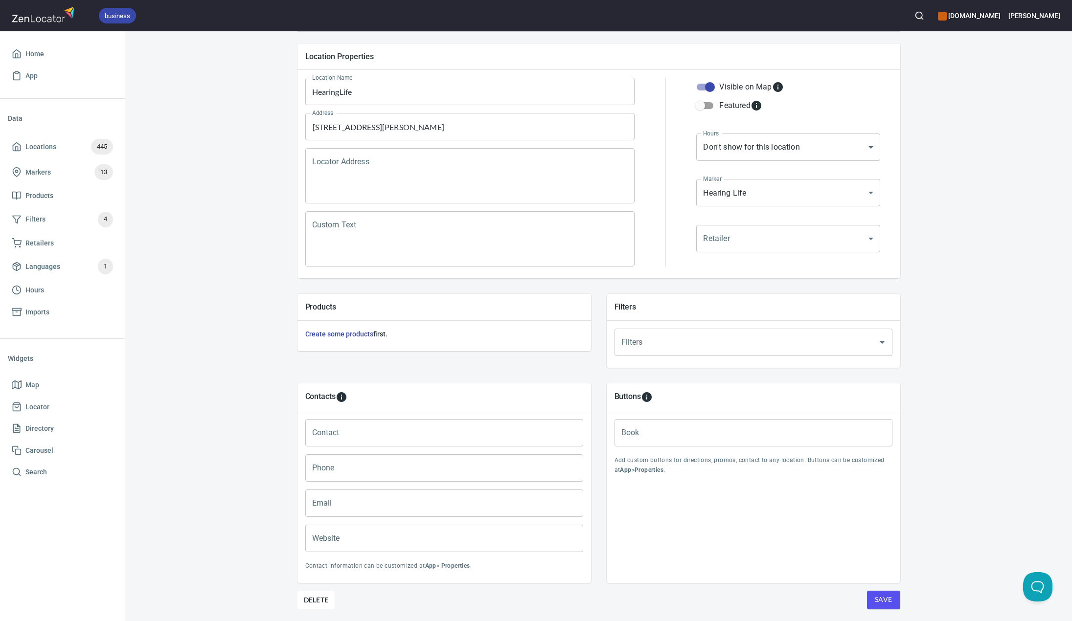
scroll to position [74, 0]
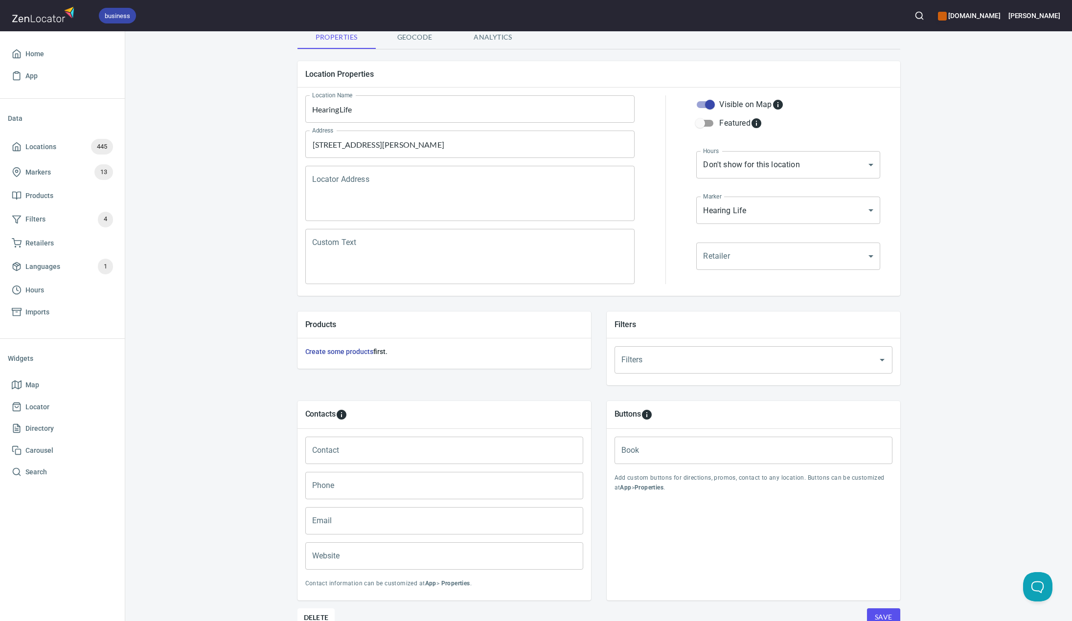
click at [354, 505] on div "Email Email" at bounding box center [444, 520] width 286 height 35
click at [360, 558] on input "Website" at bounding box center [444, 556] width 278 height 27
drag, startPoint x: 1022, startPoint y: 250, endPoint x: 940, endPoint y: 373, distance: 147.1
click at [1022, 250] on div "Locations Location Details Location Details Properties Geocode Analytics Locati…" at bounding box center [598, 318] width 947 height 703
click at [419, 569] on input "Website" at bounding box center [444, 556] width 278 height 27
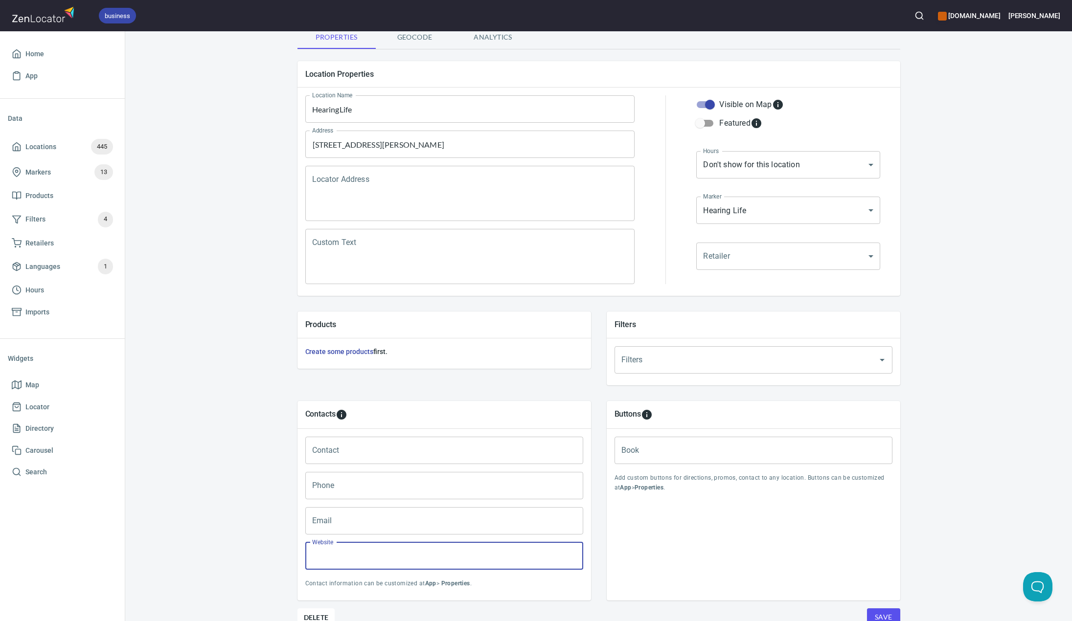
paste input "https://[DOMAIN_NAME]/centers/ontario/newmarket-[PERSON_NAME]?utm_source=web-ba…"
type input "https://[DOMAIN_NAME]/centers/ontario/newmarket-[PERSON_NAME]?utm_source=web-ba…"
click at [268, 505] on div "Locations Location Details Location Details Properties Geocode Analytics Locati…" at bounding box center [598, 318] width 947 height 703
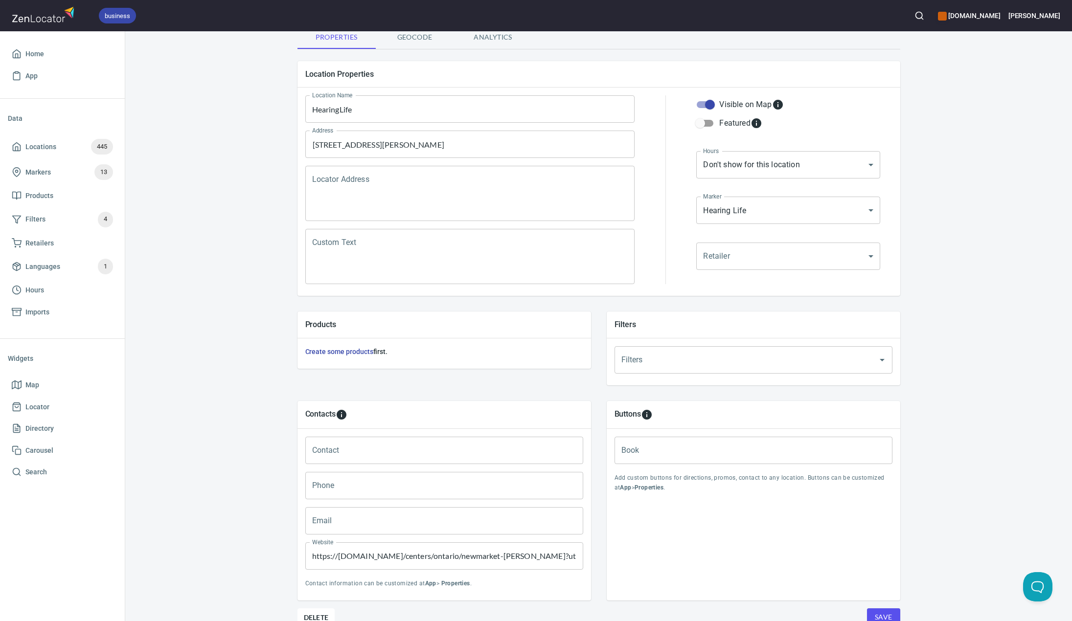
scroll to position [123, 0]
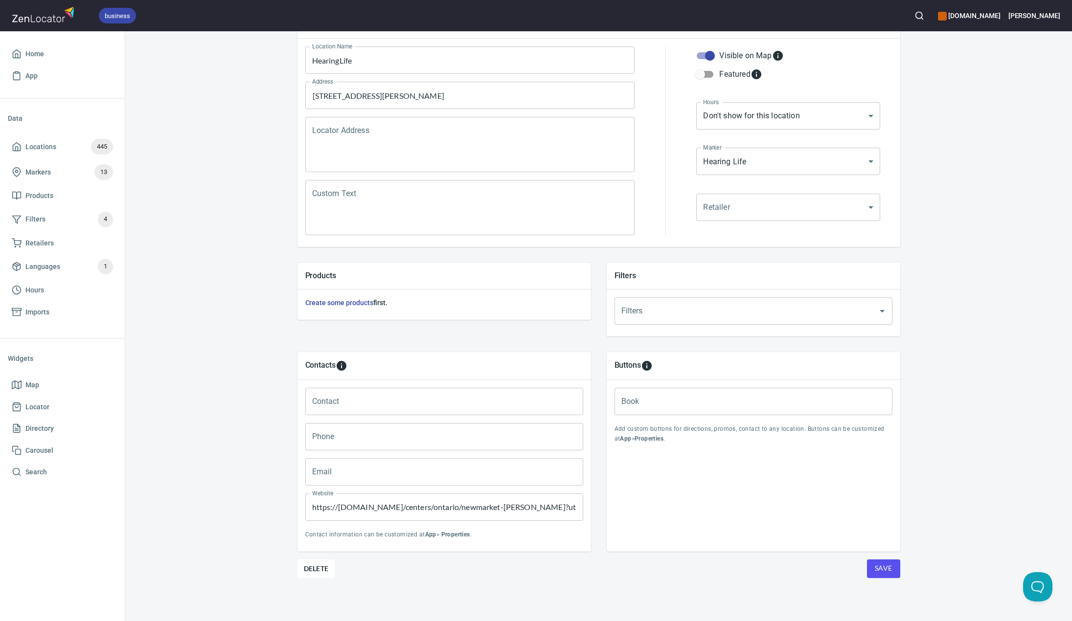
click at [884, 576] on button "Save" at bounding box center [883, 569] width 33 height 19
click at [352, 438] on input "Phone" at bounding box center [444, 436] width 278 height 27
paste input "576-7210"
type input "[PHONE_NUMBER]"
click at [880, 571] on span "Save" at bounding box center [884, 569] width 18 height 12
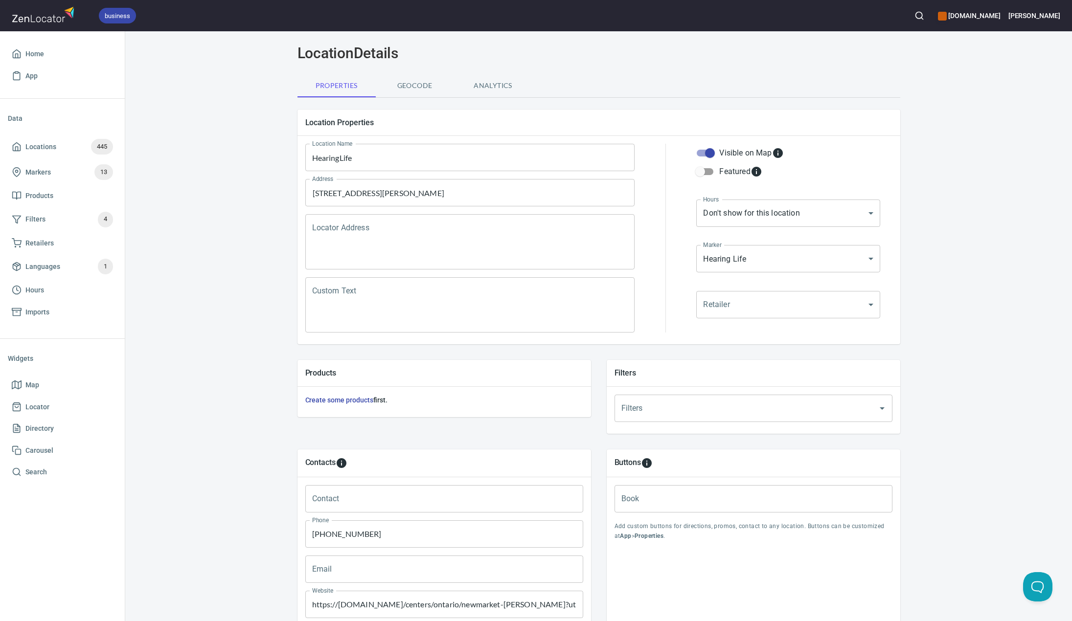
scroll to position [25, 0]
click at [367, 194] on input "[STREET_ADDRESS][PERSON_NAME]" at bounding box center [463, 193] width 306 height 19
click at [352, 240] on textarea "Locator Address" at bounding box center [470, 242] width 316 height 37
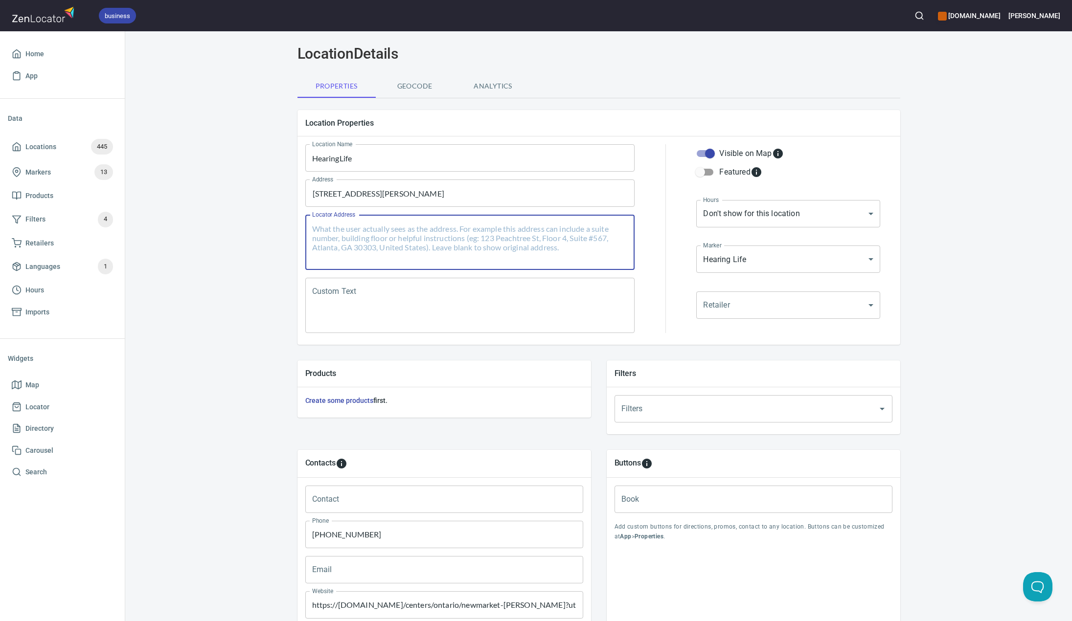
paste textarea "[STREET_ADDRESS][PERSON_NAME]"
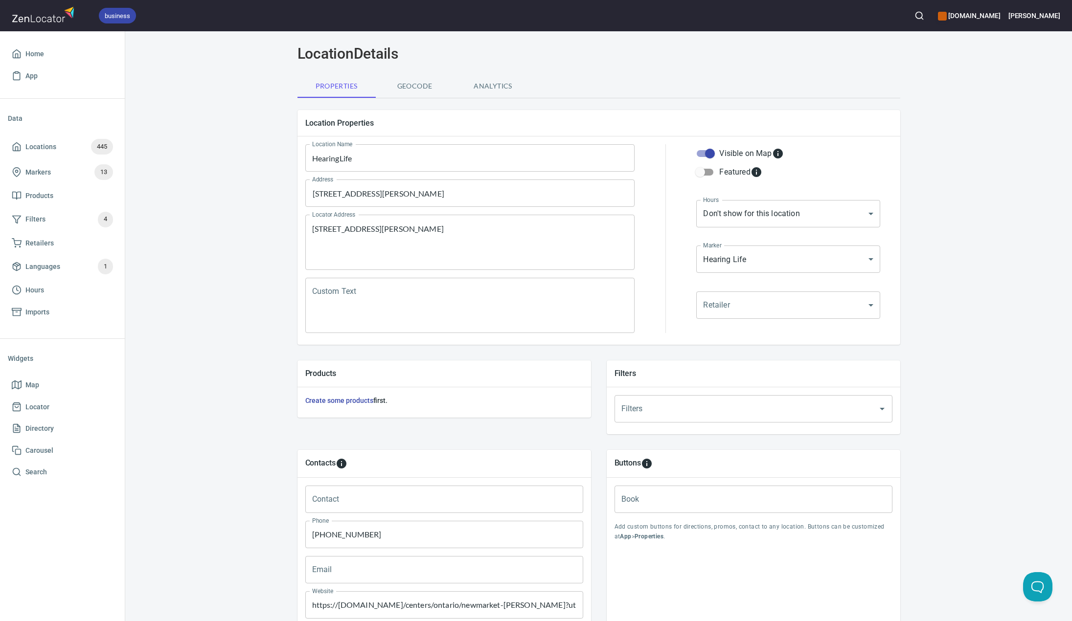
click at [225, 230] on div "Locations Location Details Location Details Properties Geocode Analytics Locati…" at bounding box center [598, 367] width 947 height 703
click at [306, 247] on div "[STREET_ADDRESS][PERSON_NAME] Locator Address" at bounding box center [470, 242] width 330 height 55
type textarea "[STREET_ADDRESS][PERSON_NAME]"
click at [193, 282] on div "Locations Location Details Location Details Properties Geocode Analytics Locati…" at bounding box center [598, 367] width 947 height 703
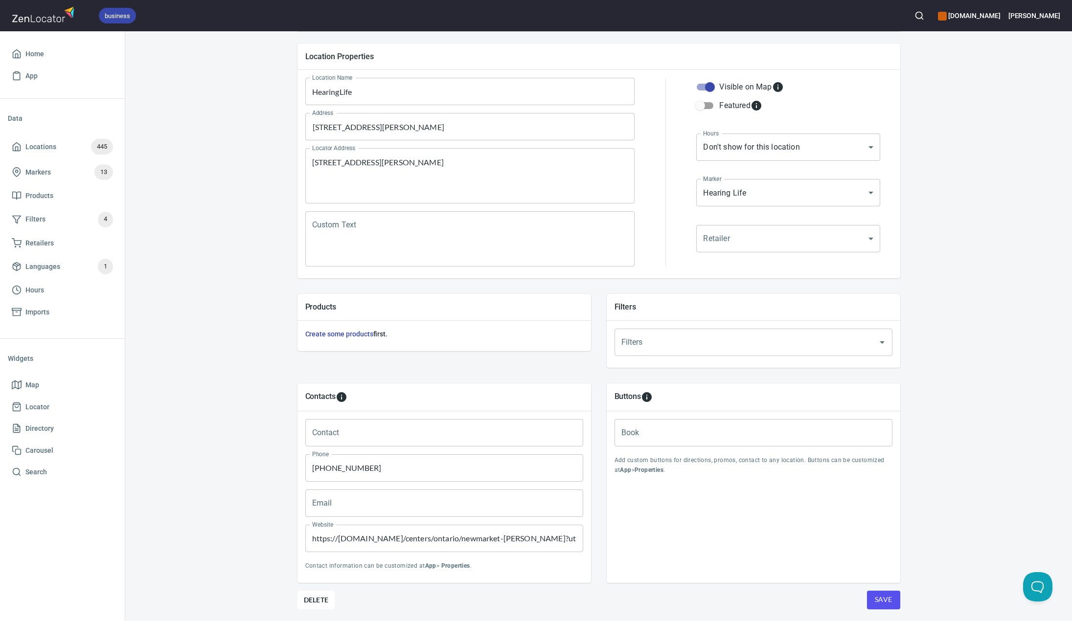
scroll to position [74, 0]
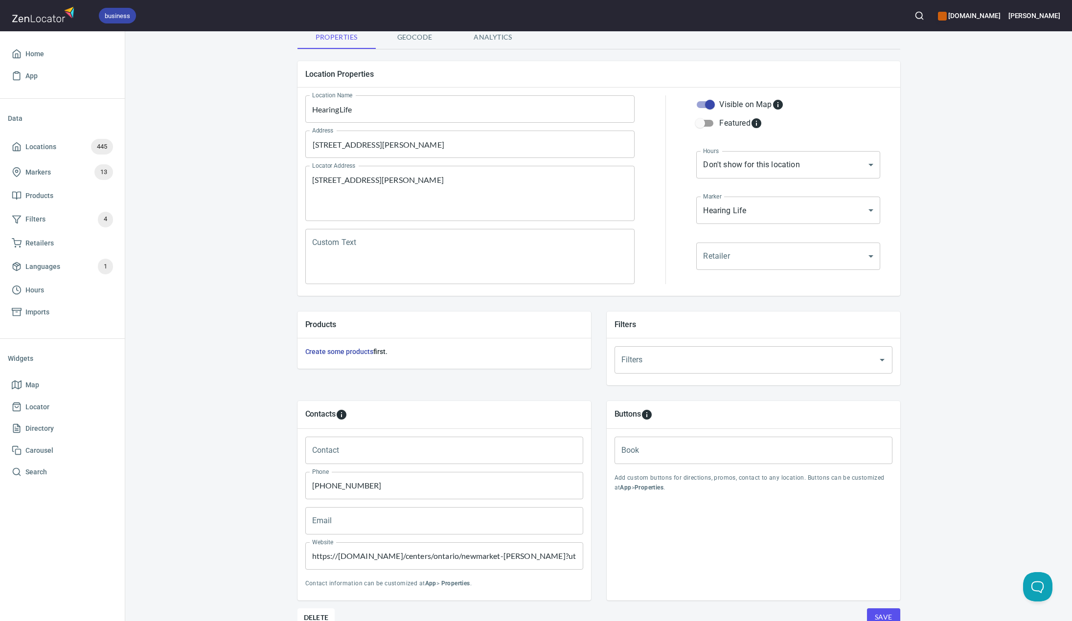
click at [876, 612] on span "Save" at bounding box center [884, 618] width 18 height 12
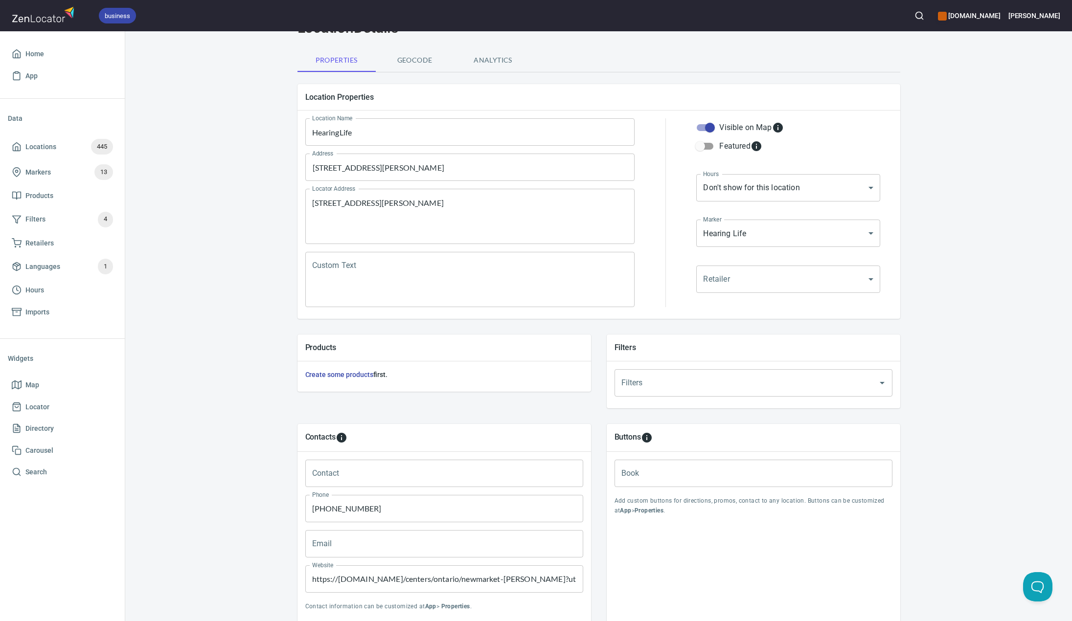
scroll to position [0, 0]
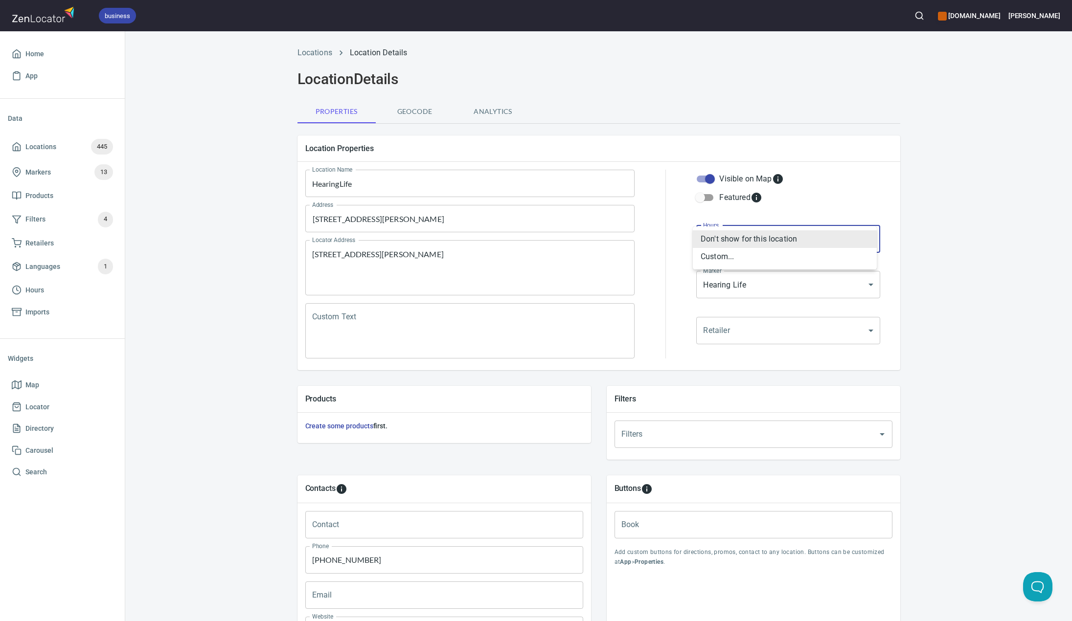
click at [741, 239] on body "business [DOMAIN_NAME] [PERSON_NAME] Home App Data Locations 445 Markers 13 Pro…" at bounding box center [536, 310] width 1072 height 621
click at [740, 259] on li "Custom..." at bounding box center [785, 257] width 184 height 18
type input "CUSTOM_HOURS"
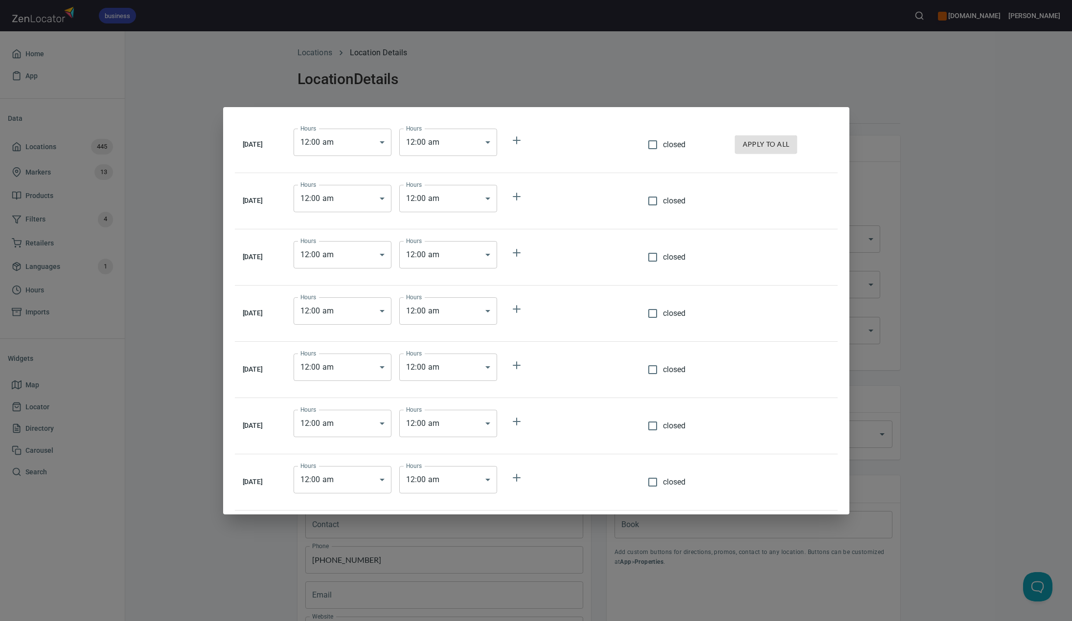
click at [388, 146] on body "business [DOMAIN_NAME] [PERSON_NAME] Home App Data Locations 445 Markers 13 Pro…" at bounding box center [536, 310] width 1072 height 621
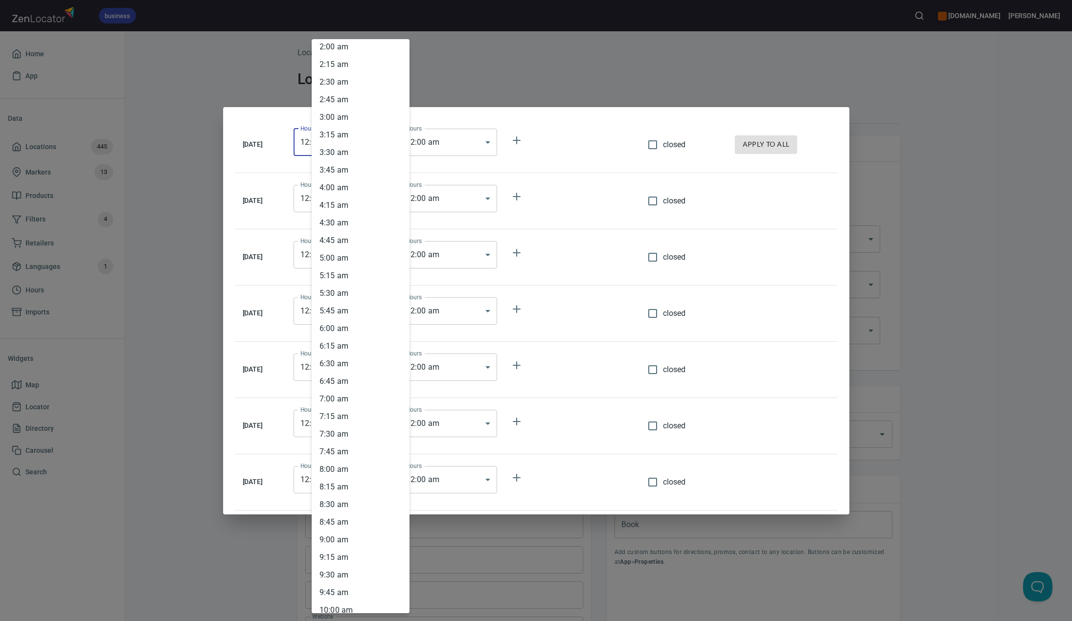
scroll to position [147, 0]
click at [346, 504] on li "8 : 30 am" at bounding box center [361, 504] width 98 height 18
type input "08:30"
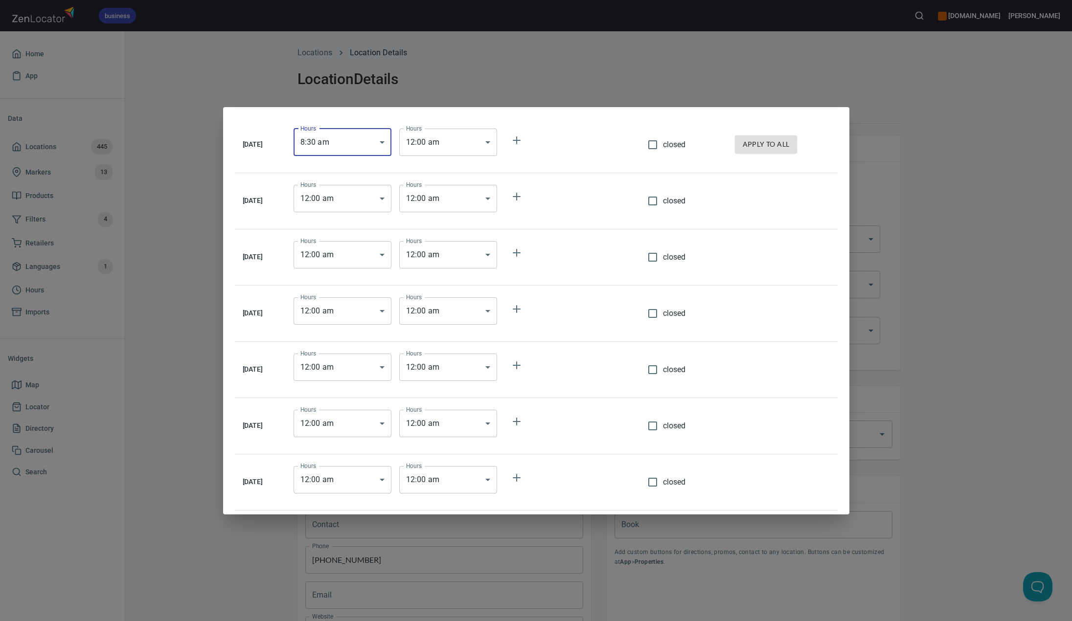
click at [472, 139] on body "business [DOMAIN_NAME] [PERSON_NAME] Home App Data Locations 445 Markers 13 Pro…" at bounding box center [536, 310] width 1072 height 621
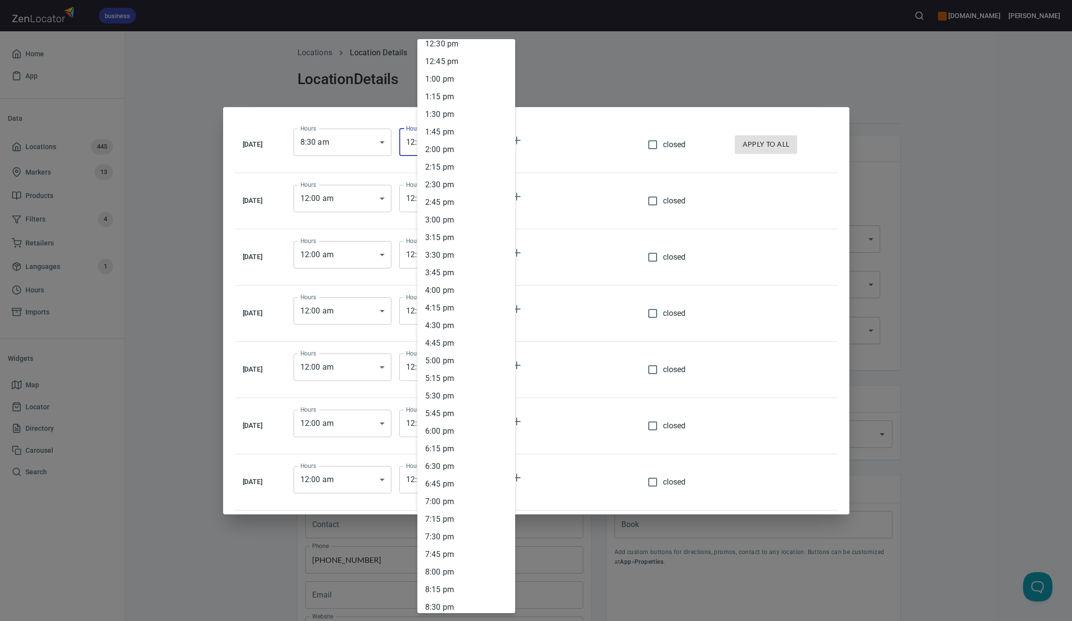
scroll to position [832, 0]
click at [453, 386] on li "4 : 30 pm" at bounding box center [466, 383] width 98 height 18
type input "16:30"
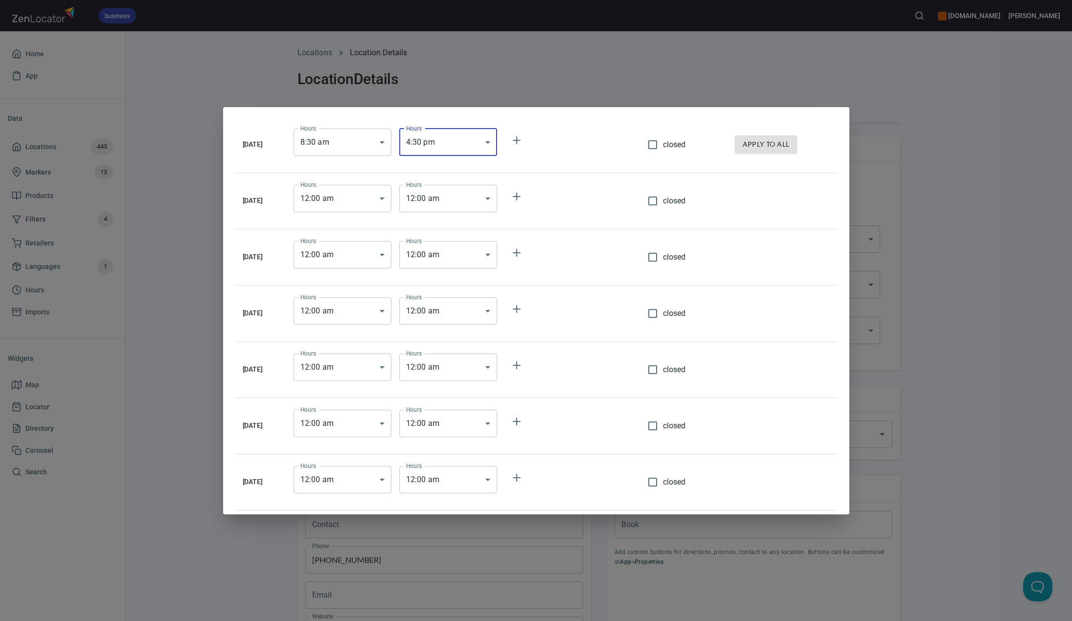
click at [766, 148] on span "apply to all" at bounding box center [766, 144] width 47 height 12
type input "08:30"
type input "16:30"
type input "08:30"
type input "16:30"
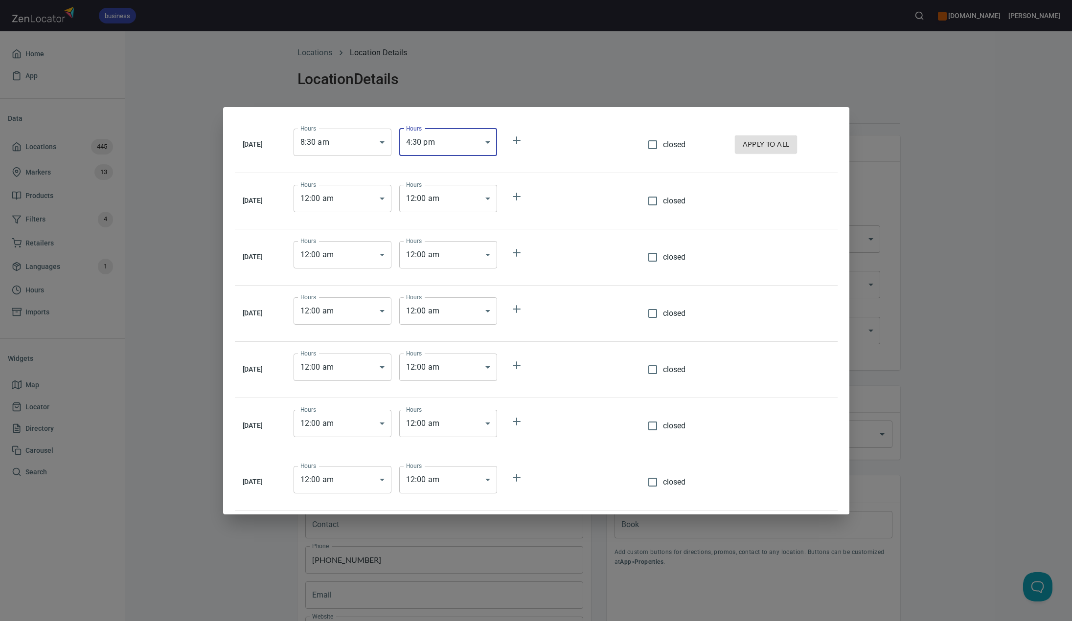
type input "08:30"
type input "16:30"
type input "08:30"
type input "16:30"
type input "08:30"
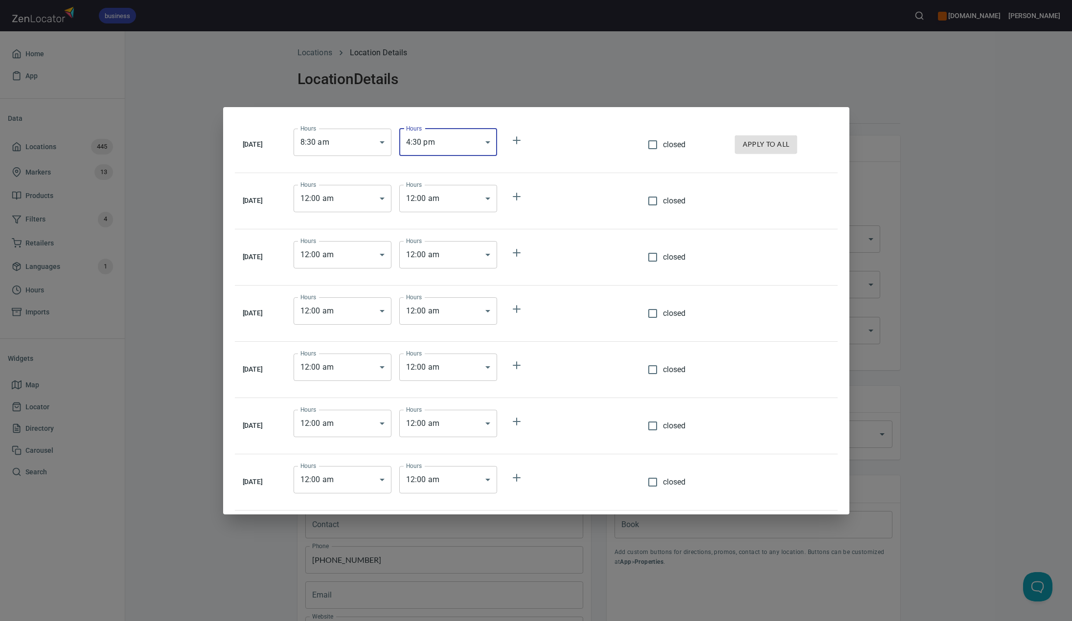
type input "16:30"
type input "08:30"
type input "16:30"
click at [659, 483] on input "closed" at bounding box center [652, 482] width 21 height 21
checkbox input "true"
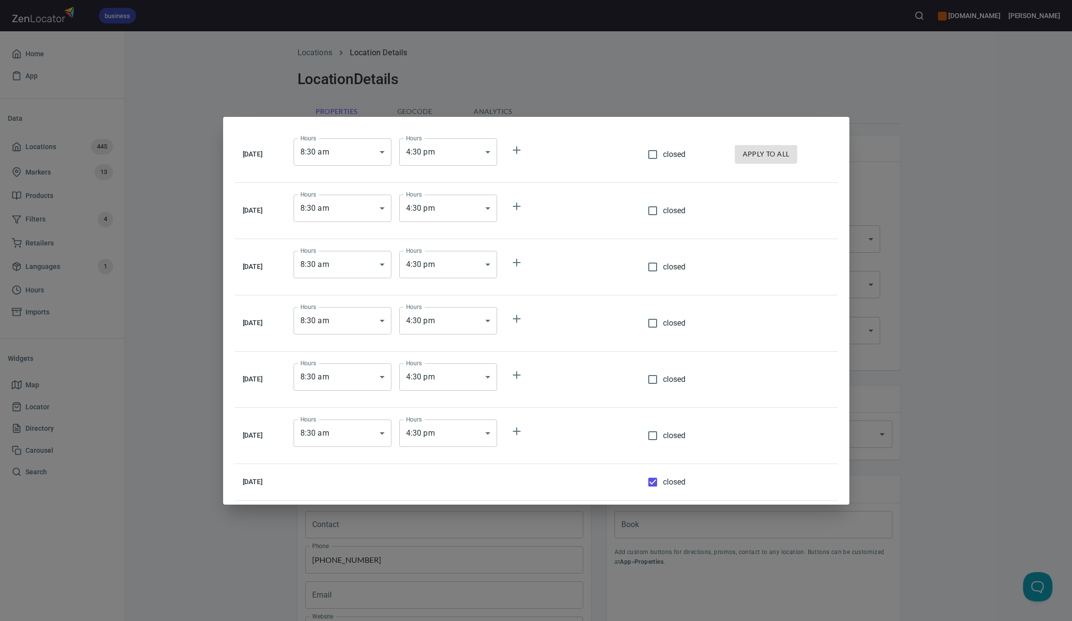
click at [658, 438] on input "closed" at bounding box center [652, 436] width 21 height 21
checkbox input "true"
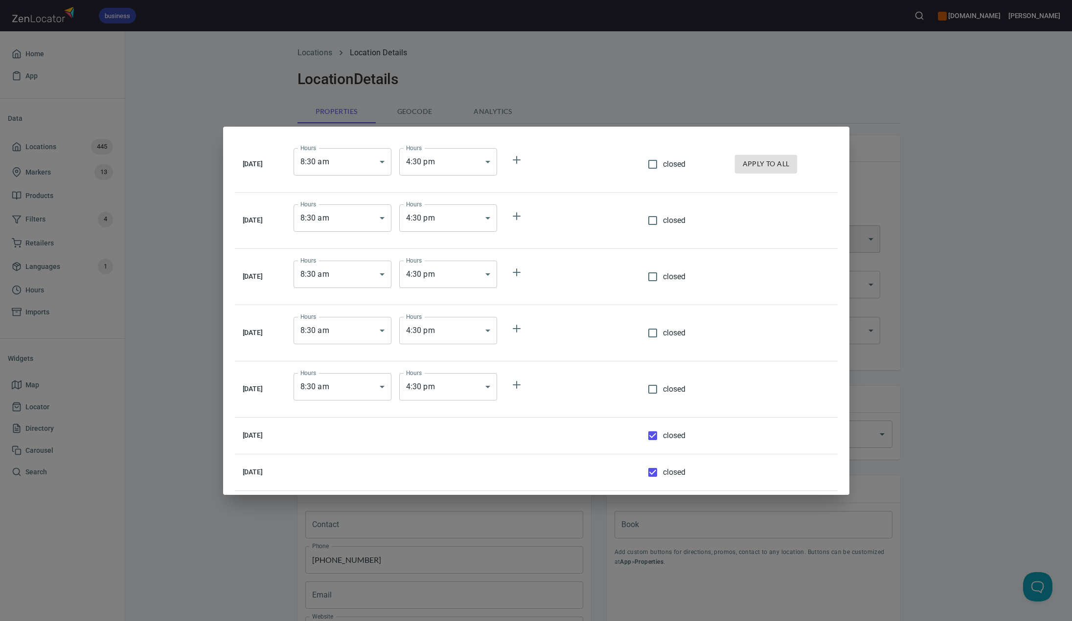
click at [949, 334] on div "[DATE] Hours 8 : 30 am 08:30 Hours Hours 4 : 30 pm 16:30 Hours closed apply to …" at bounding box center [536, 310] width 1072 height 621
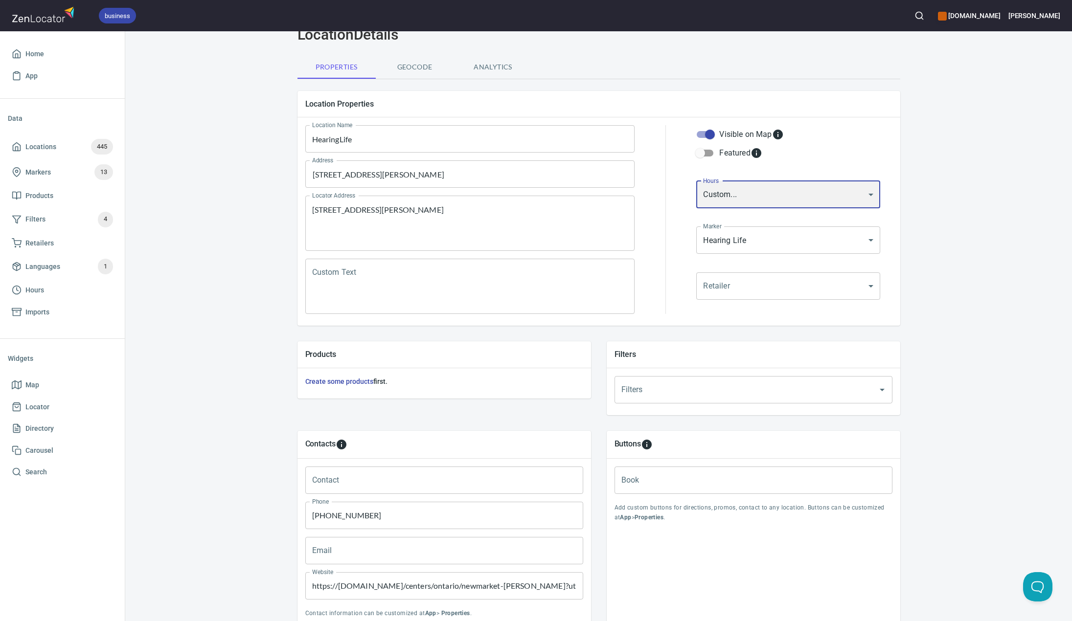
scroll to position [123, 0]
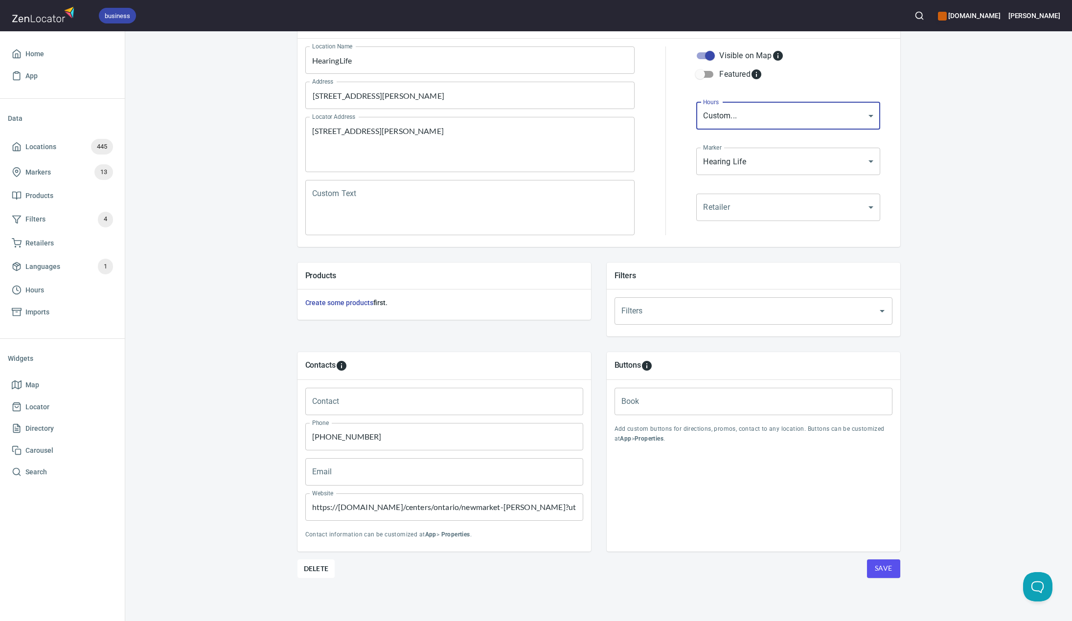
click at [885, 561] on button "Save" at bounding box center [883, 569] width 33 height 19
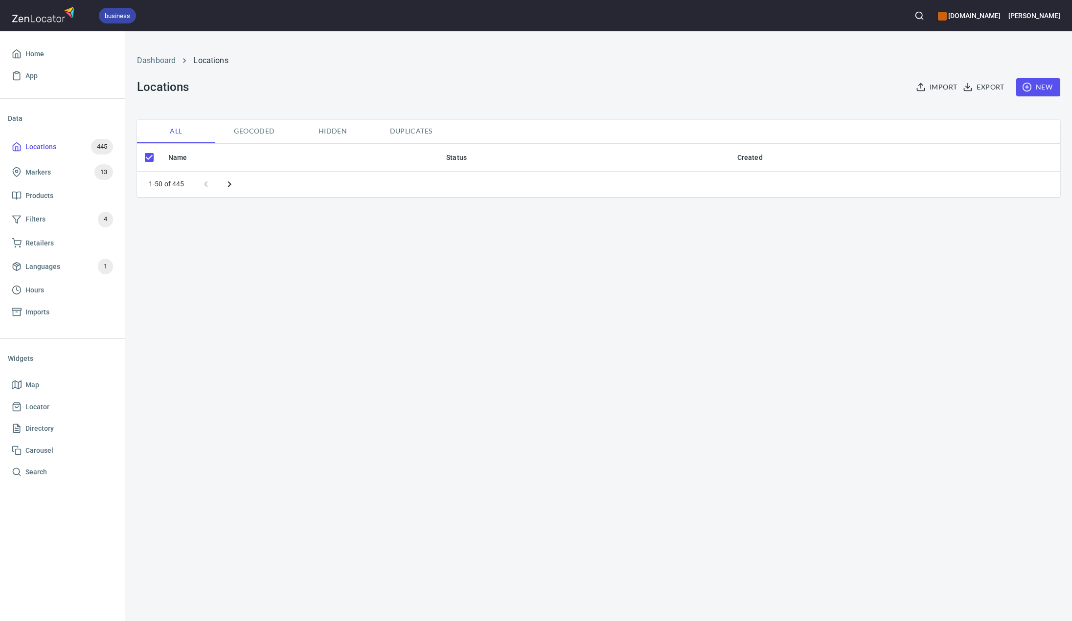
checkbox input "false"
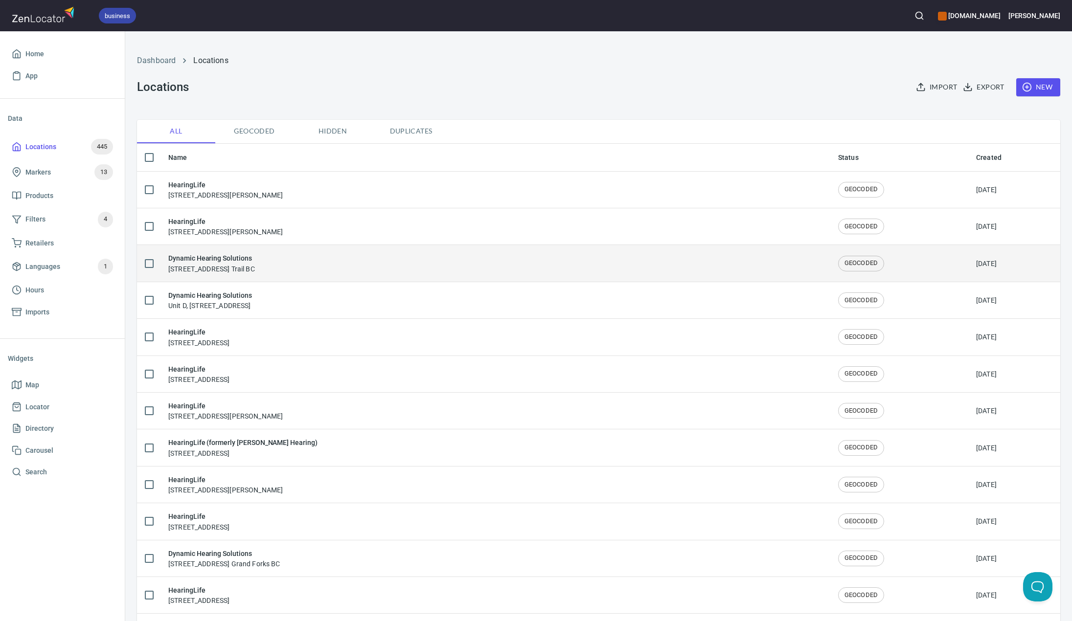
click at [218, 256] on h6 "Dynamic Hearing Solutions" at bounding box center [211, 258] width 87 height 11
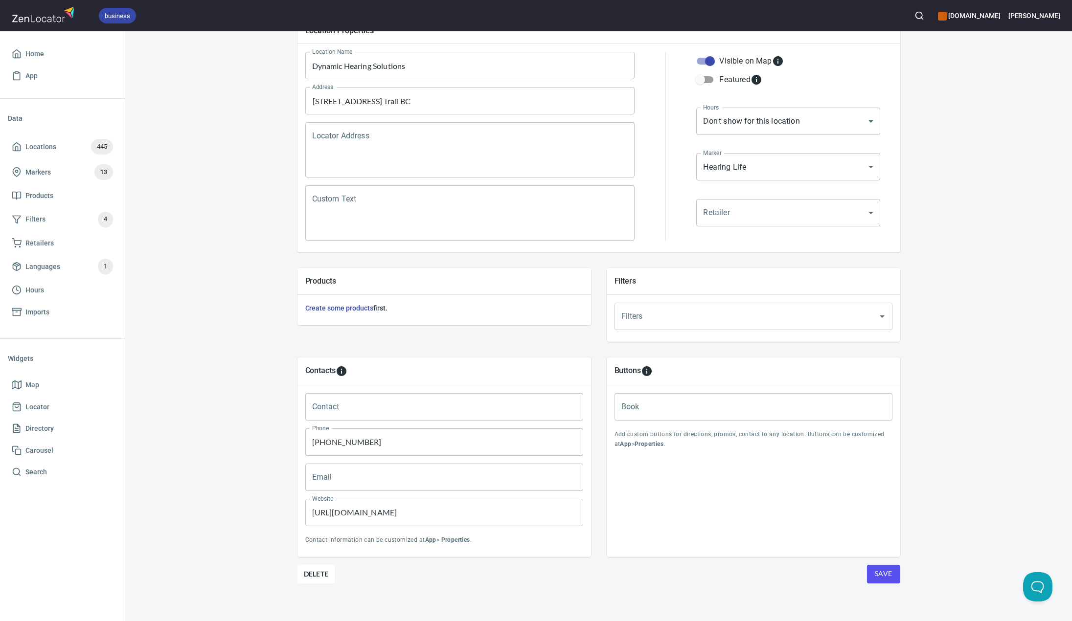
scroll to position [123, 0]
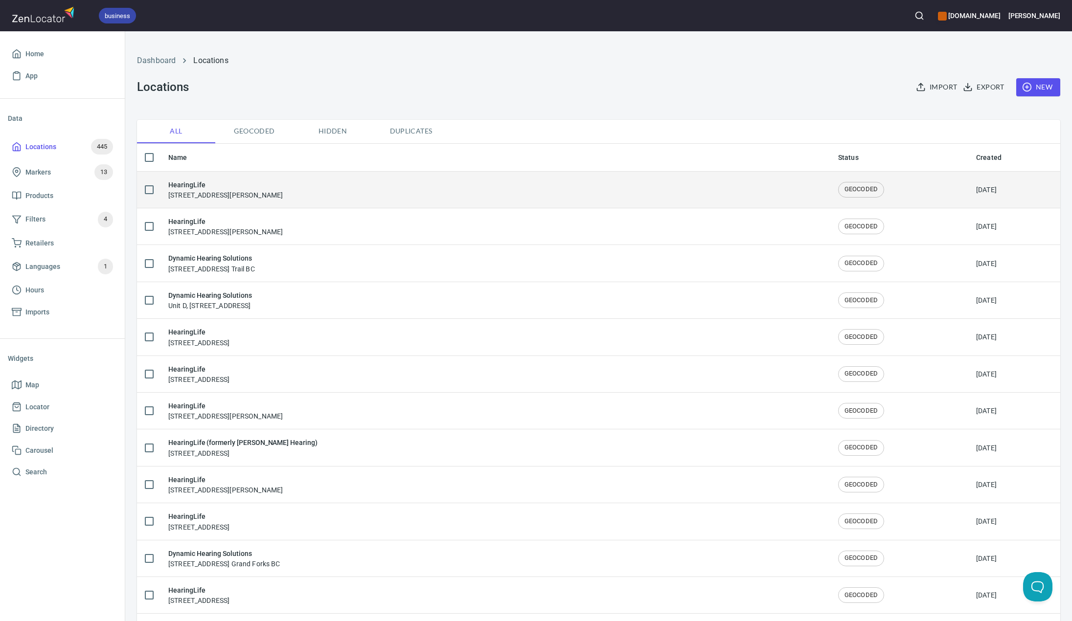
click at [222, 200] on div "HearingLife [STREET_ADDRESS][PERSON_NAME]" at bounding box center [225, 190] width 114 height 21
